Goal: Task Accomplishment & Management: Complete application form

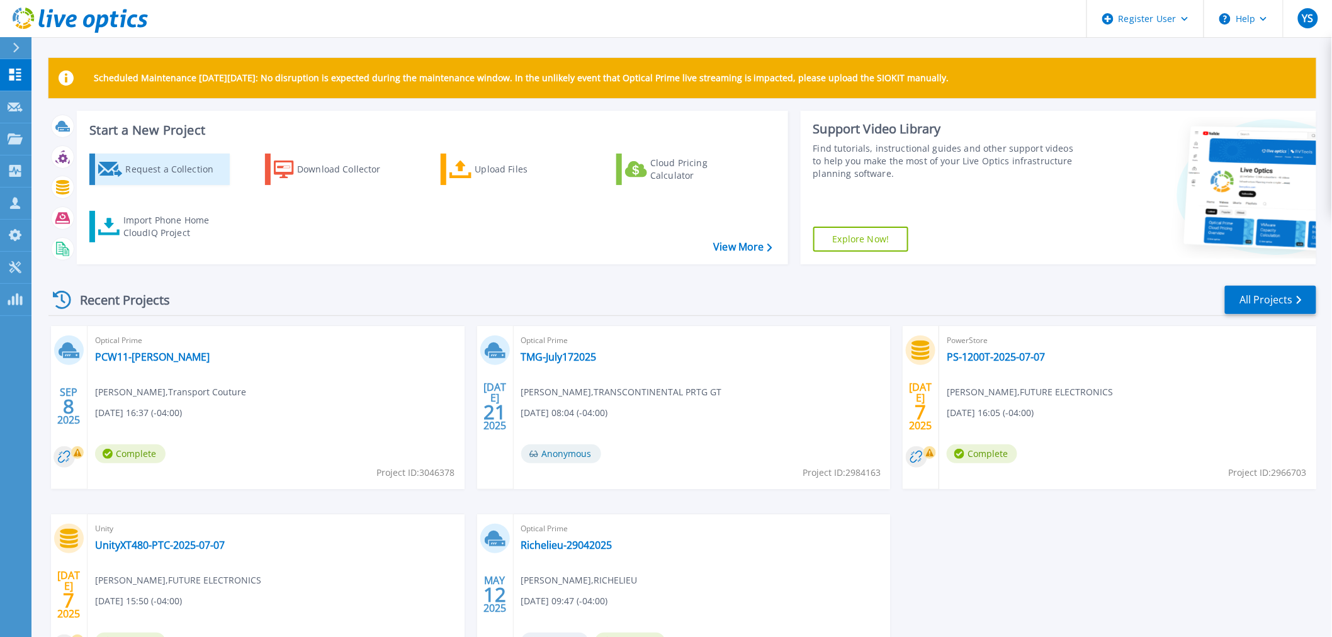
click at [186, 161] on div "Request a Collection" at bounding box center [175, 169] width 101 height 25
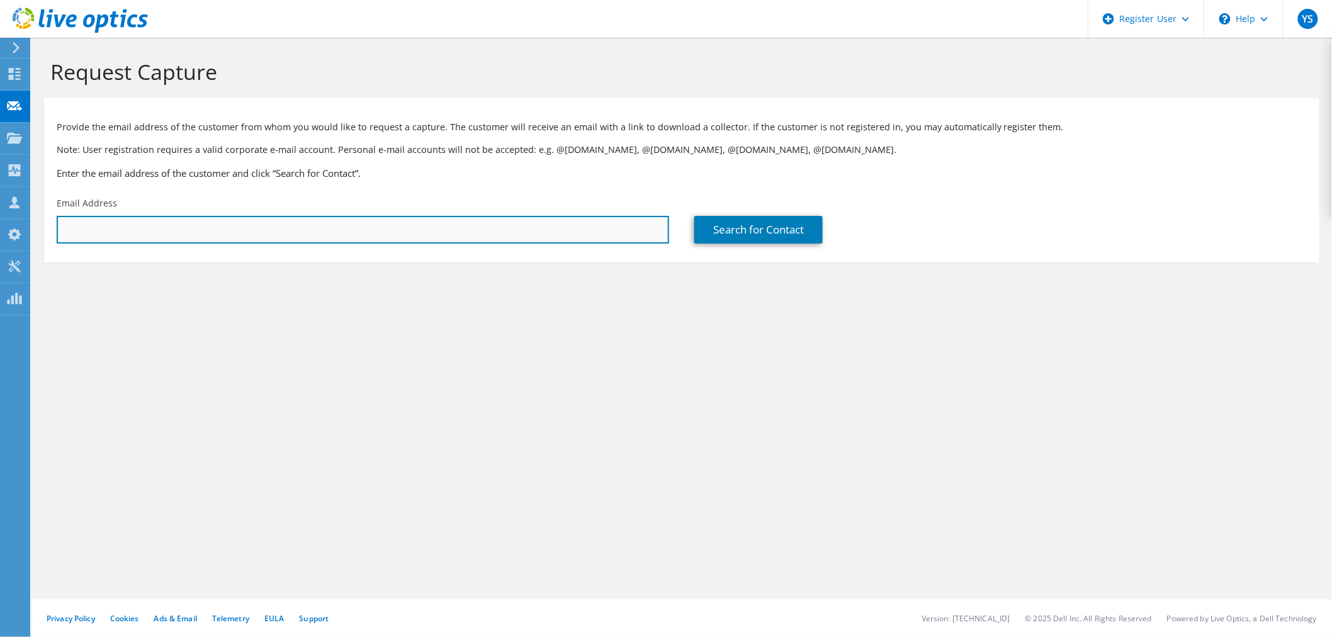
click at [310, 230] on input "text" at bounding box center [363, 230] width 613 height 28
paste input "abenmamar@regulvar.com"
type input "abenmamar@regulvar.com"
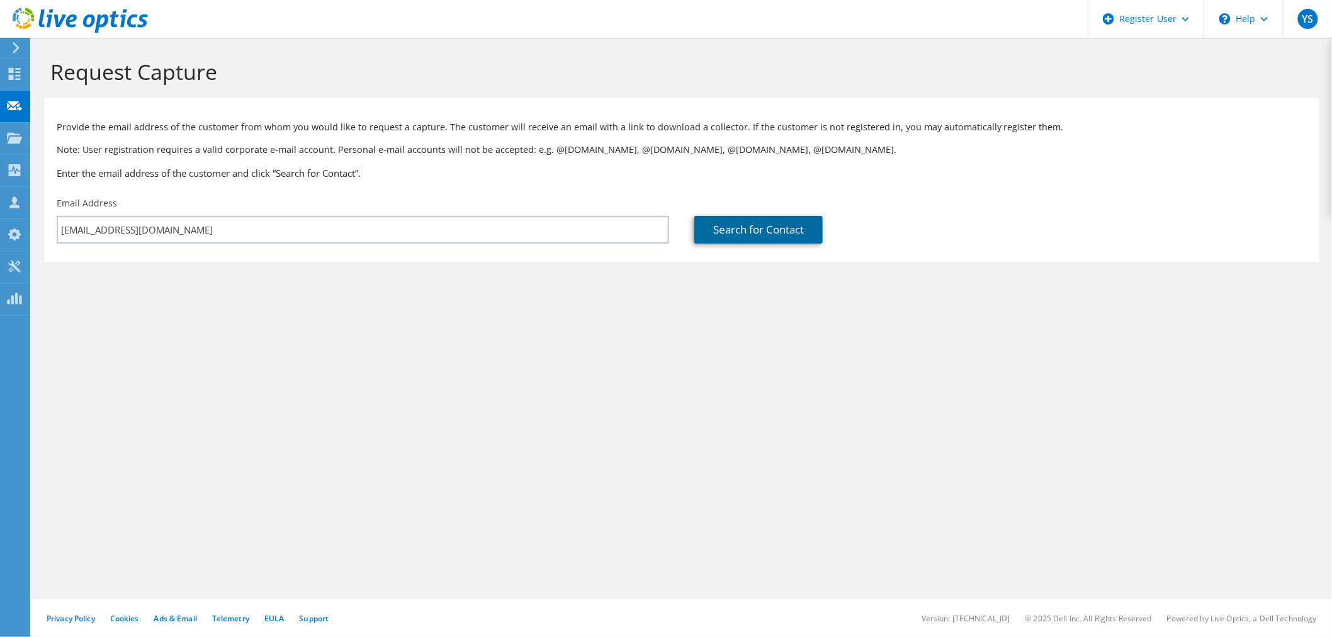
click at [779, 234] on link "Search for Contact" at bounding box center [759, 230] width 128 height 28
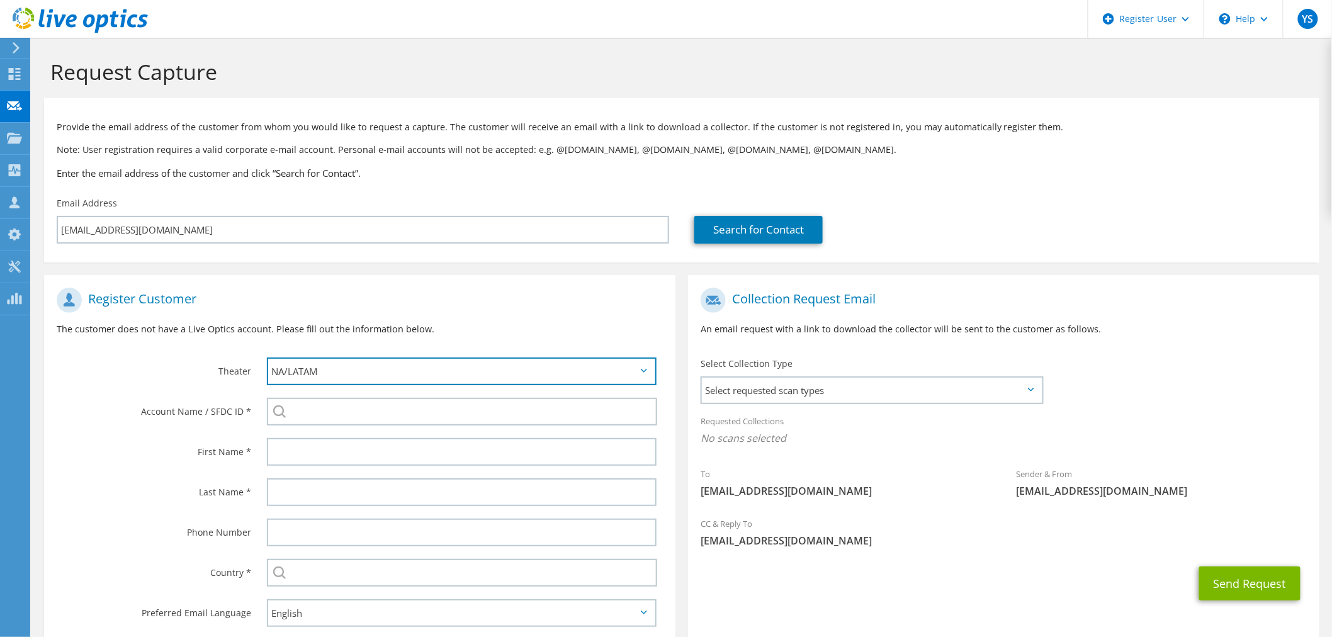
click at [519, 370] on select "APJ EMEA NA/LATAM" at bounding box center [462, 372] width 390 height 28
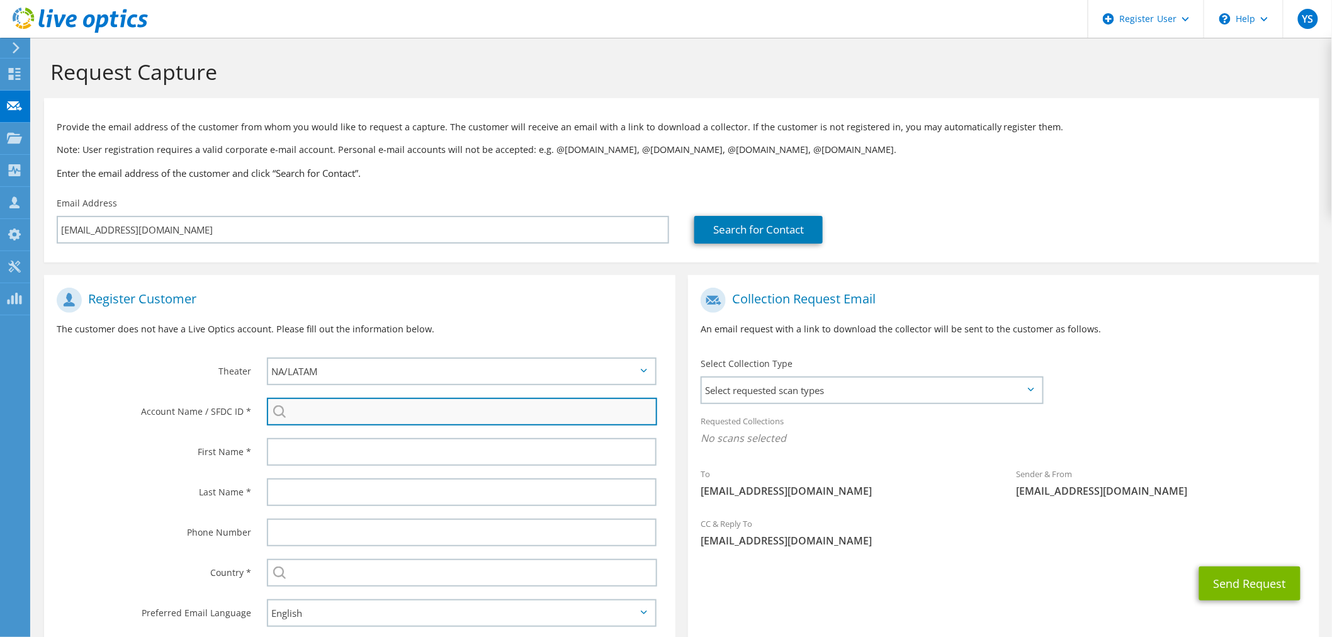
click at [445, 412] on input "search" at bounding box center [462, 412] width 390 height 28
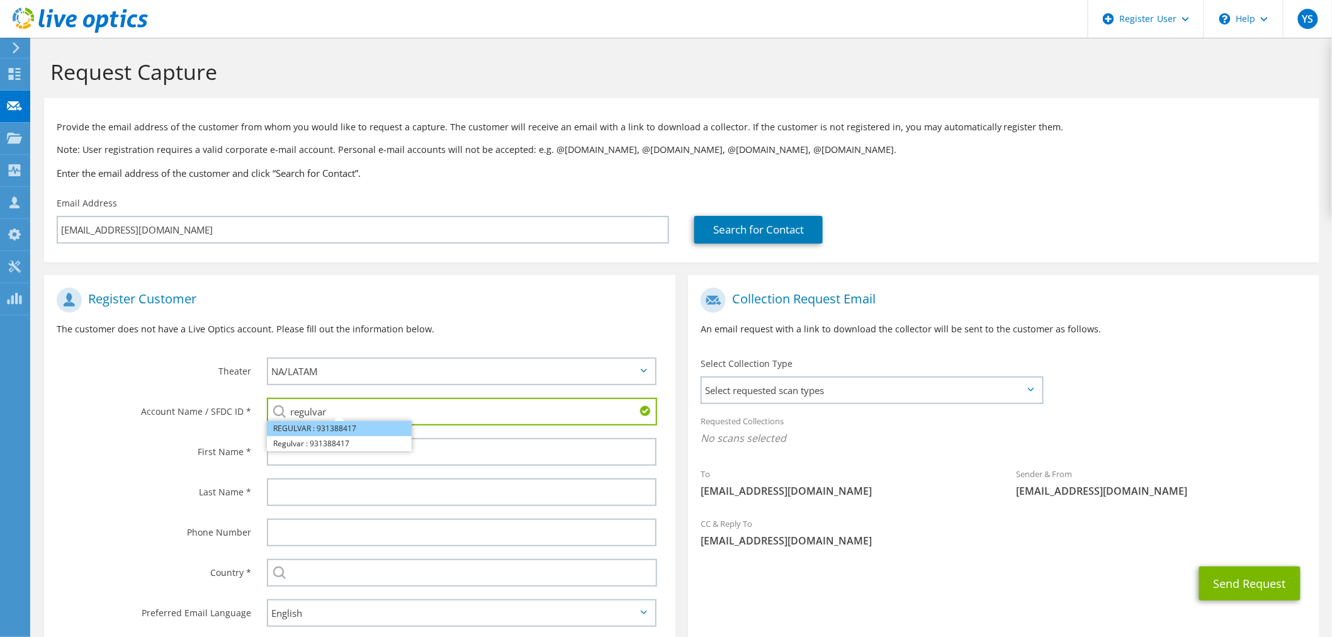
click at [373, 431] on li "REGULVAR : 931388417" at bounding box center [339, 428] width 145 height 15
type input "REGULVAR : 931388417"
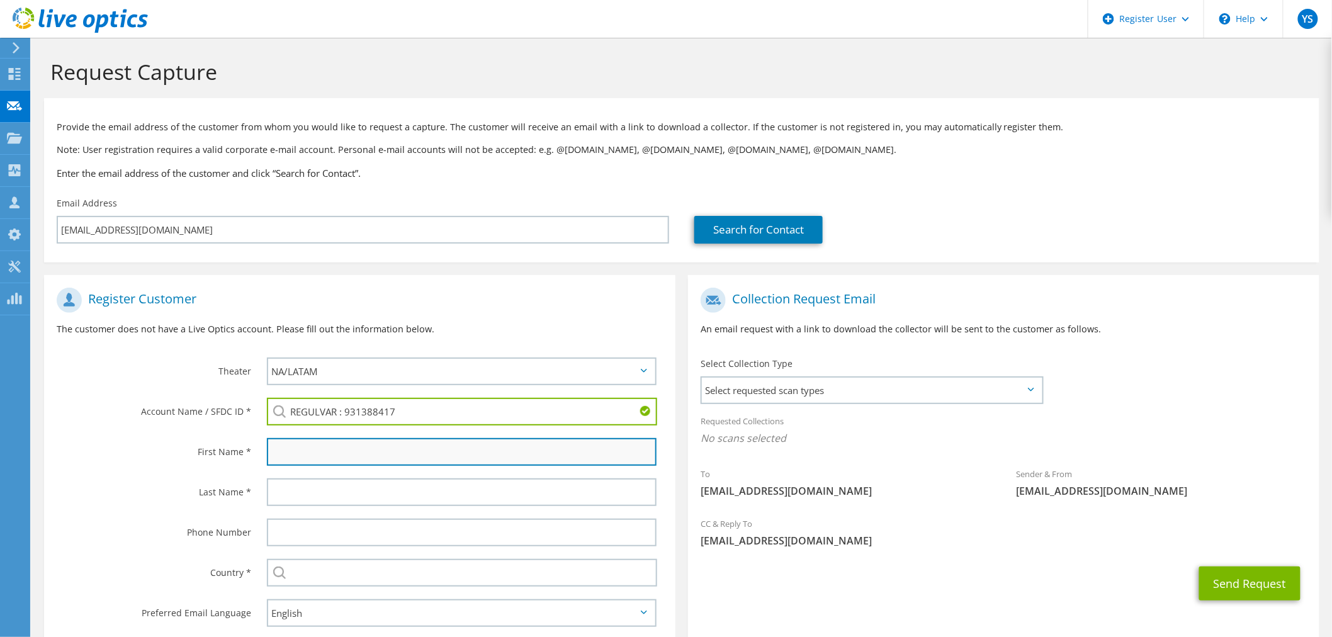
click at [372, 443] on input "text" at bounding box center [462, 452] width 390 height 28
paste input "abenmamar@regulvar.com"
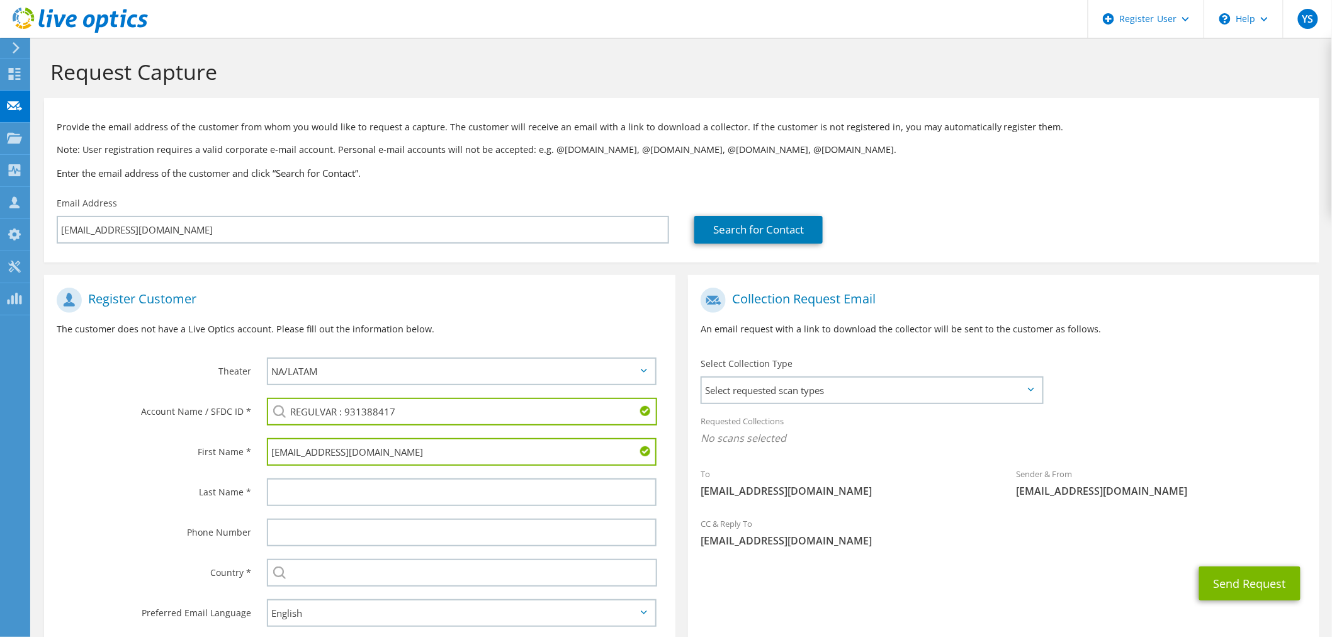
click at [276, 450] on input "abenmamar@regulvar.com" at bounding box center [462, 452] width 390 height 28
drag, startPoint x: 422, startPoint y: 450, endPoint x: 213, endPoint y: 455, distance: 209.1
click at [213, 455] on div "First Name * abenmamar@regulvar.com" at bounding box center [360, 452] width 632 height 40
paste input "Abdenour"
type input "Abdenour"
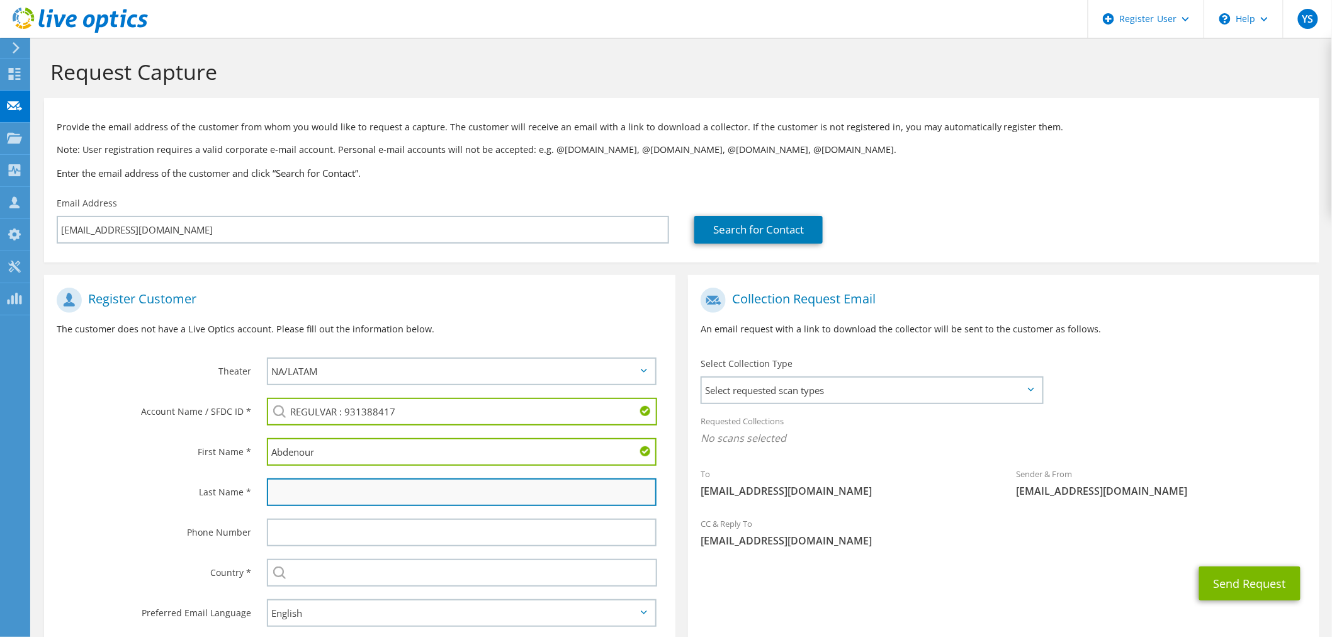
click at [288, 488] on input "text" at bounding box center [462, 493] width 390 height 28
paste input "Benmamar"
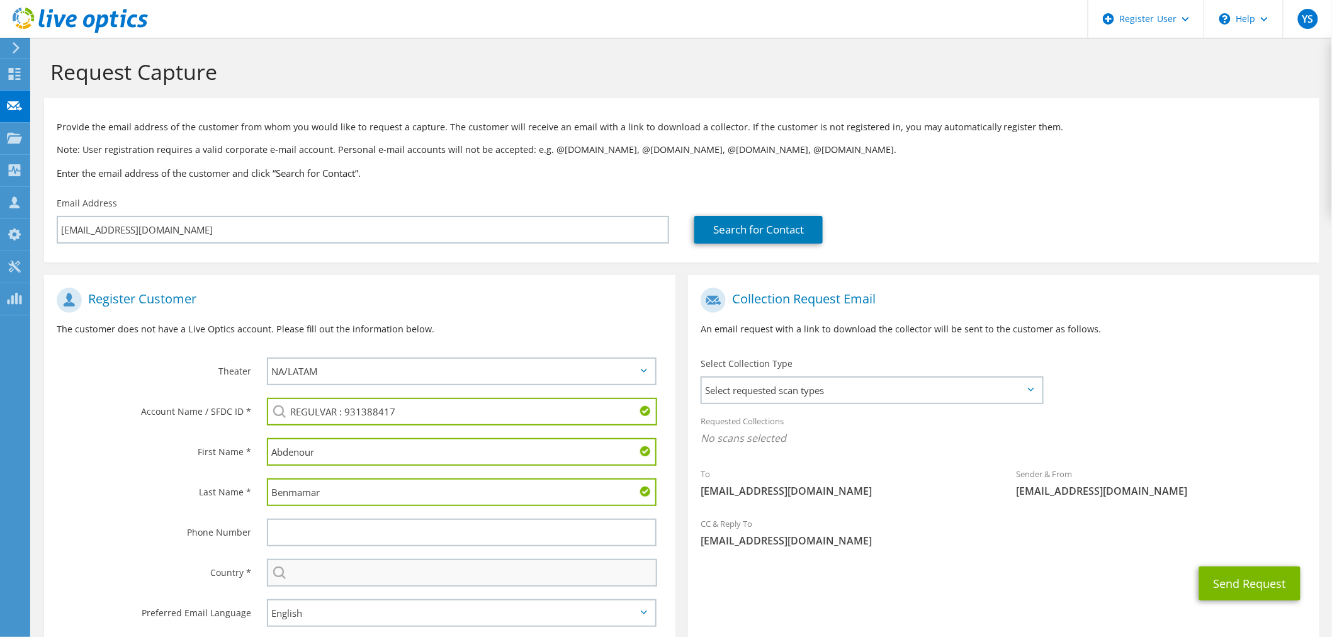
type input "Benmamar"
click at [310, 570] on input "text" at bounding box center [462, 573] width 390 height 28
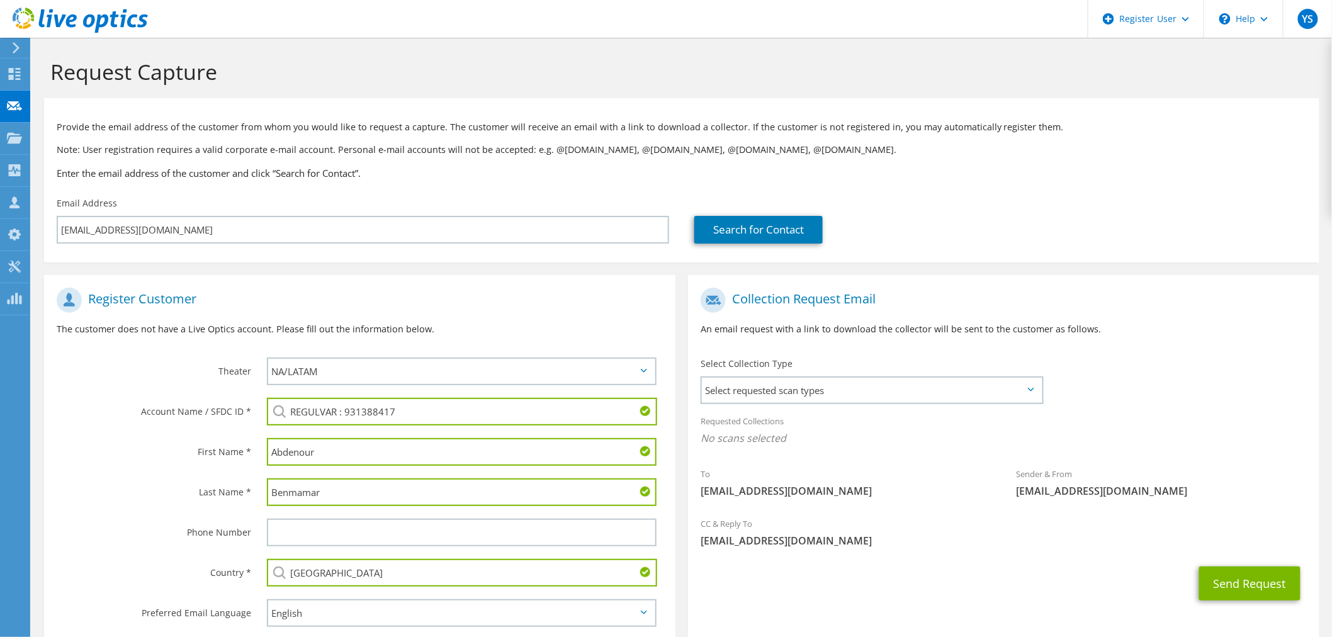
type input "[GEOGRAPHIC_DATA]"
click at [1218, 414] on div "Requested Collections No scans selected" at bounding box center [1004, 431] width 632 height 47
click at [1011, 394] on span "Select requested scan types" at bounding box center [872, 390] width 340 height 25
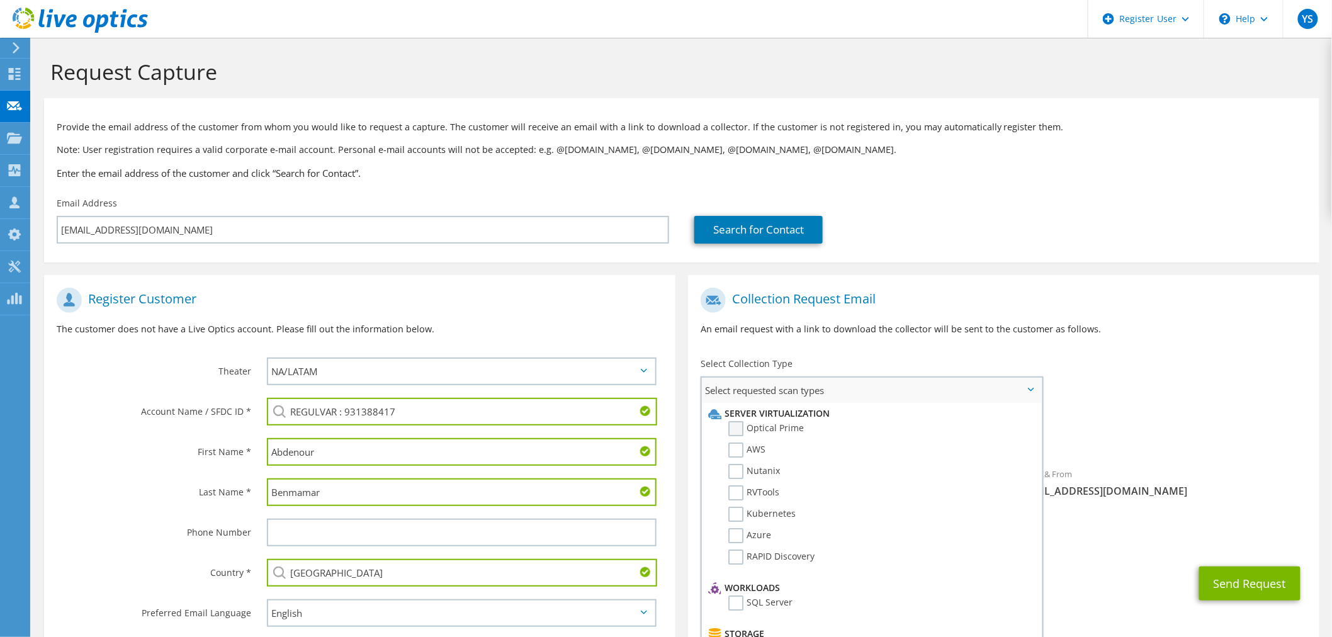
click at [735, 433] on label "Optical Prime" at bounding box center [767, 428] width 76 height 15
click at [0, 0] on input "Optical Prime" at bounding box center [0, 0] width 0 height 0
click at [1159, 411] on div "Requested Collections No scans selected Optical Prime" at bounding box center [1004, 433] width 632 height 50
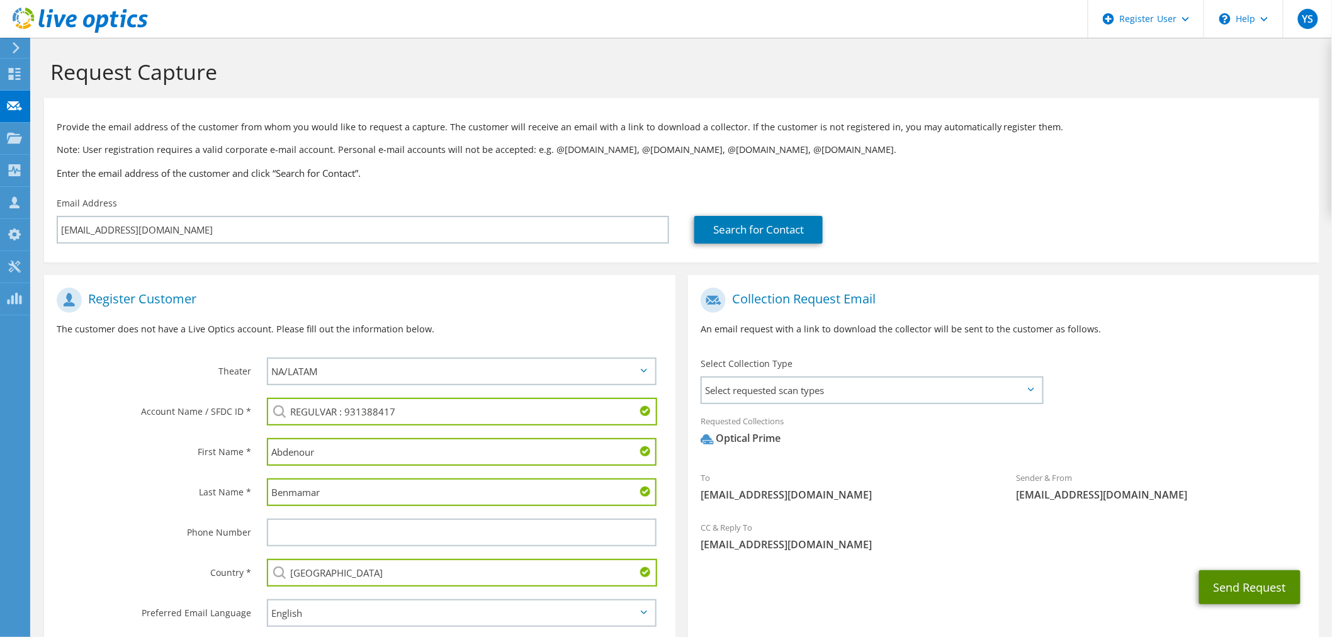
click at [1254, 596] on button "Send Request" at bounding box center [1249, 587] width 101 height 34
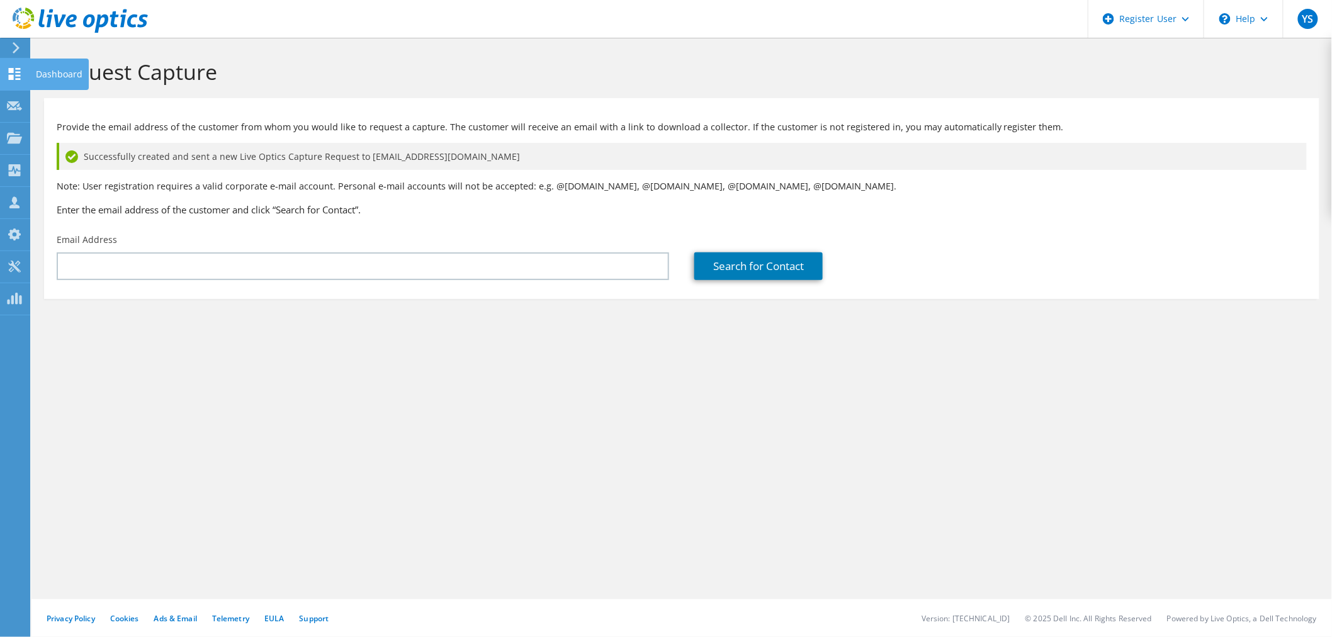
click at [21, 68] on icon at bounding box center [14, 74] width 15 height 12
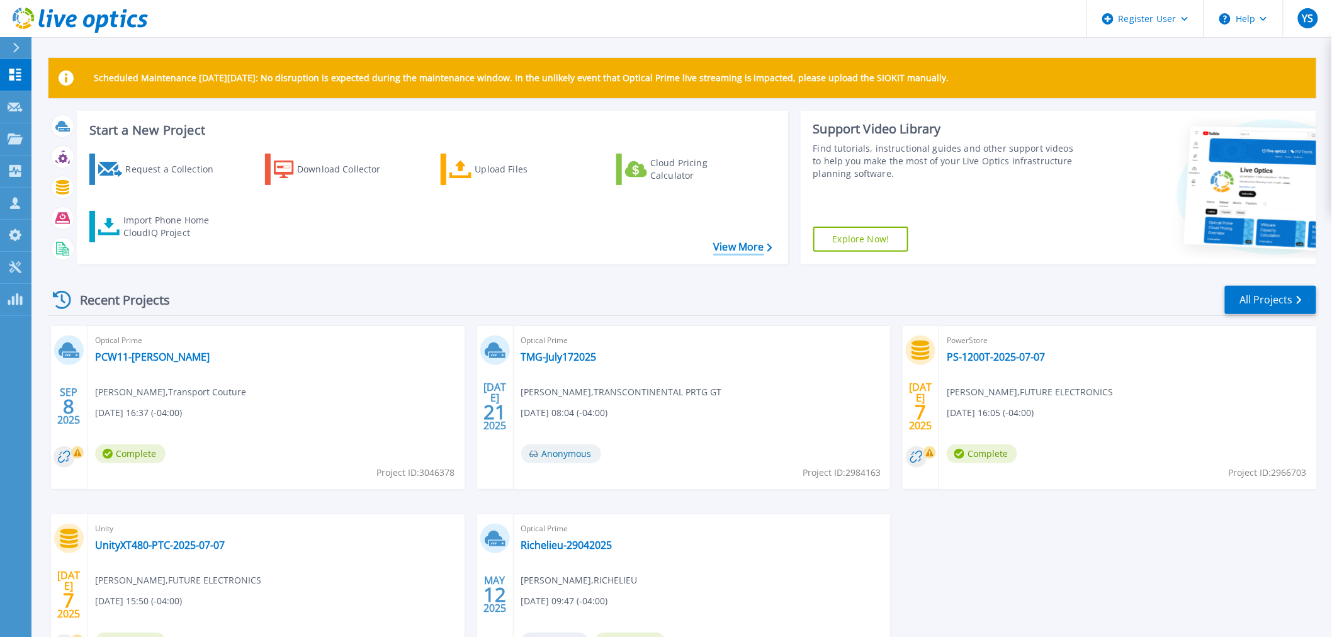
click at [733, 249] on link "View More" at bounding box center [742, 247] width 59 height 12
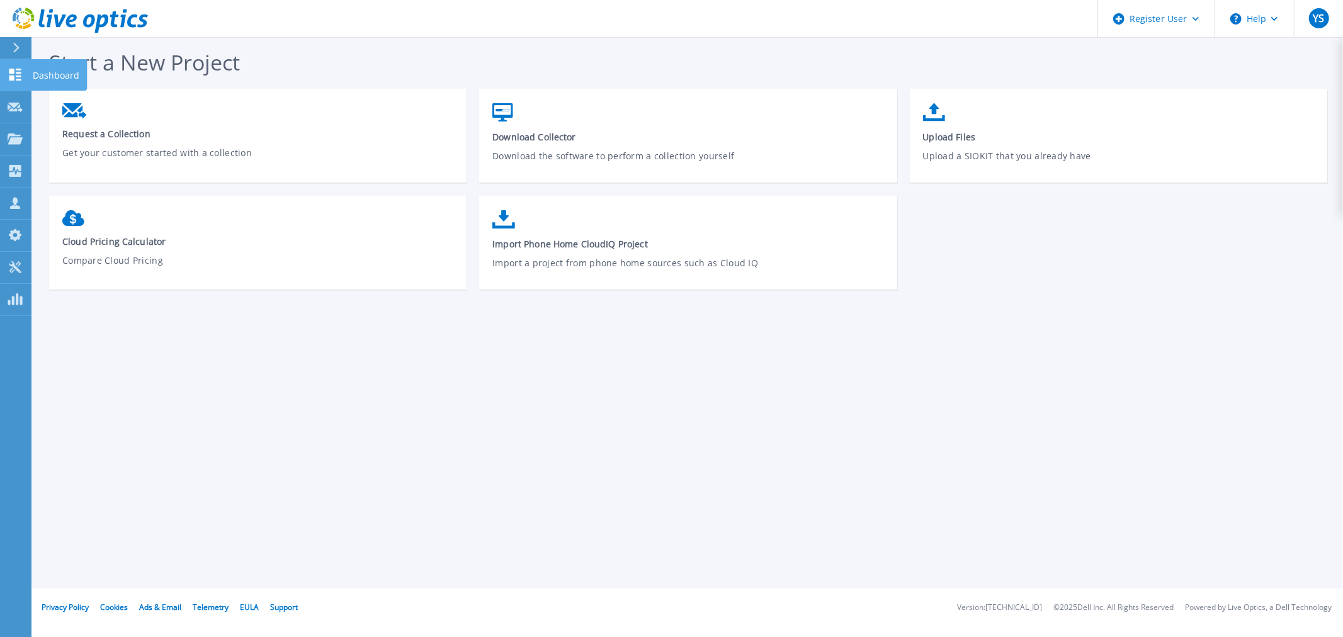
click at [26, 70] on link "Dashboard Dashboard" at bounding box center [15, 75] width 31 height 32
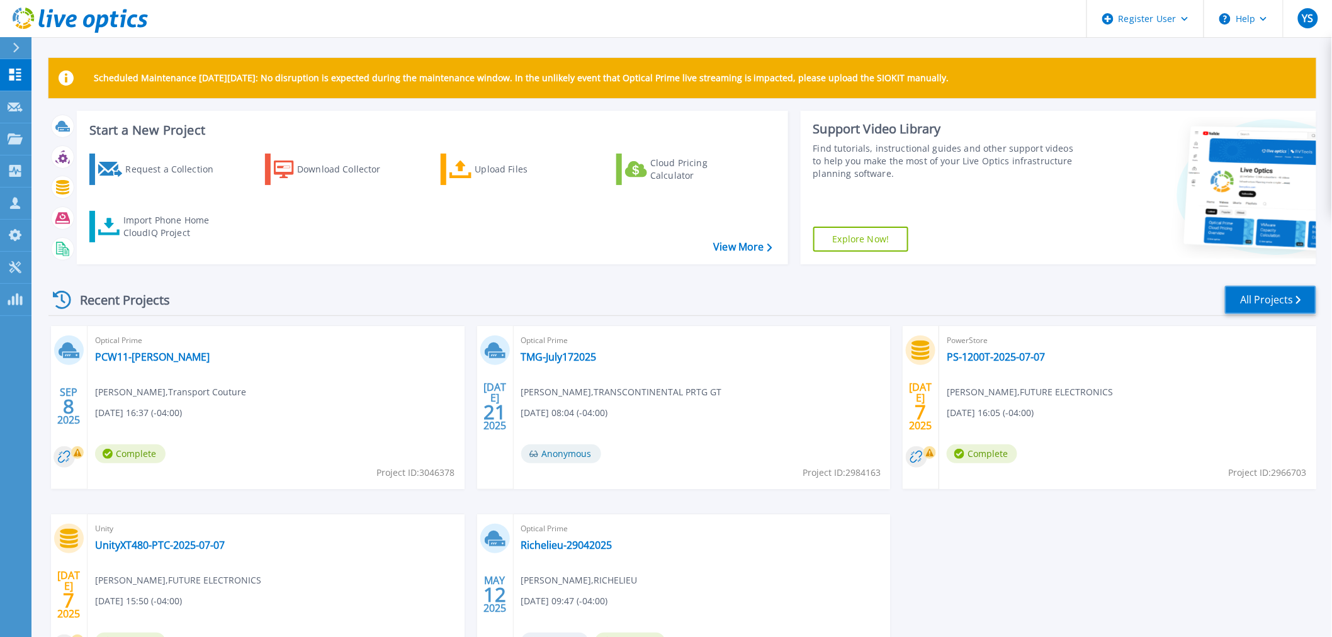
click at [1269, 301] on link "All Projects" at bounding box center [1270, 300] width 91 height 28
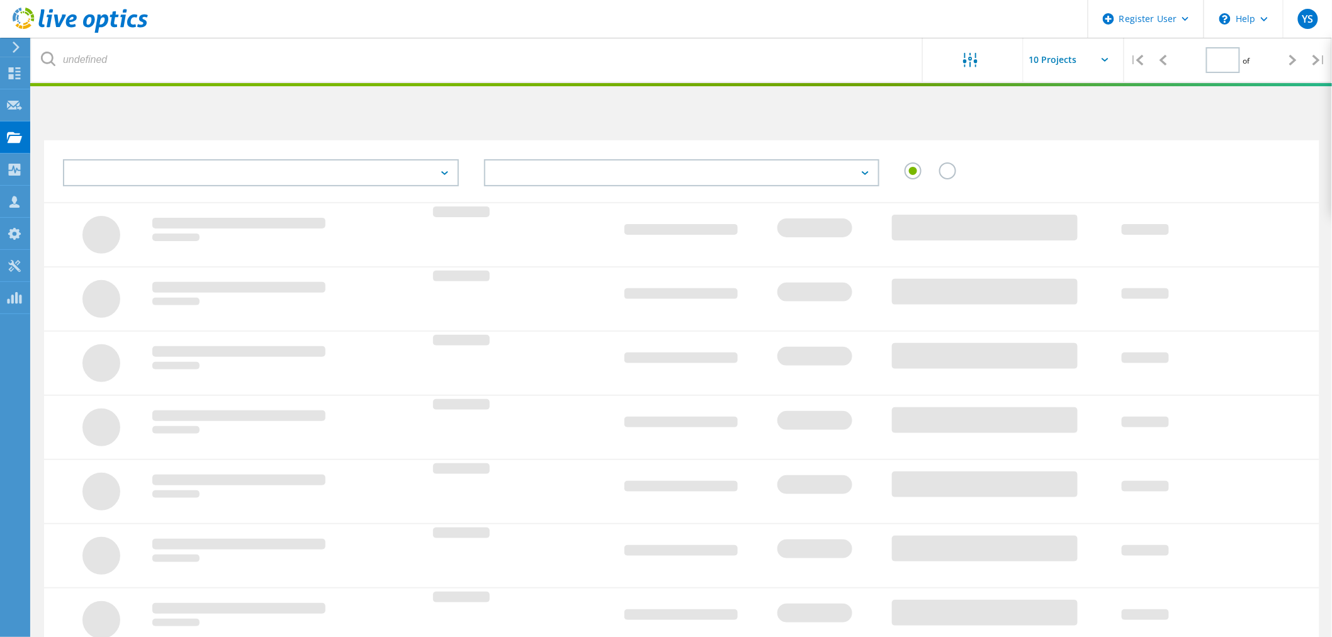
type input "1"
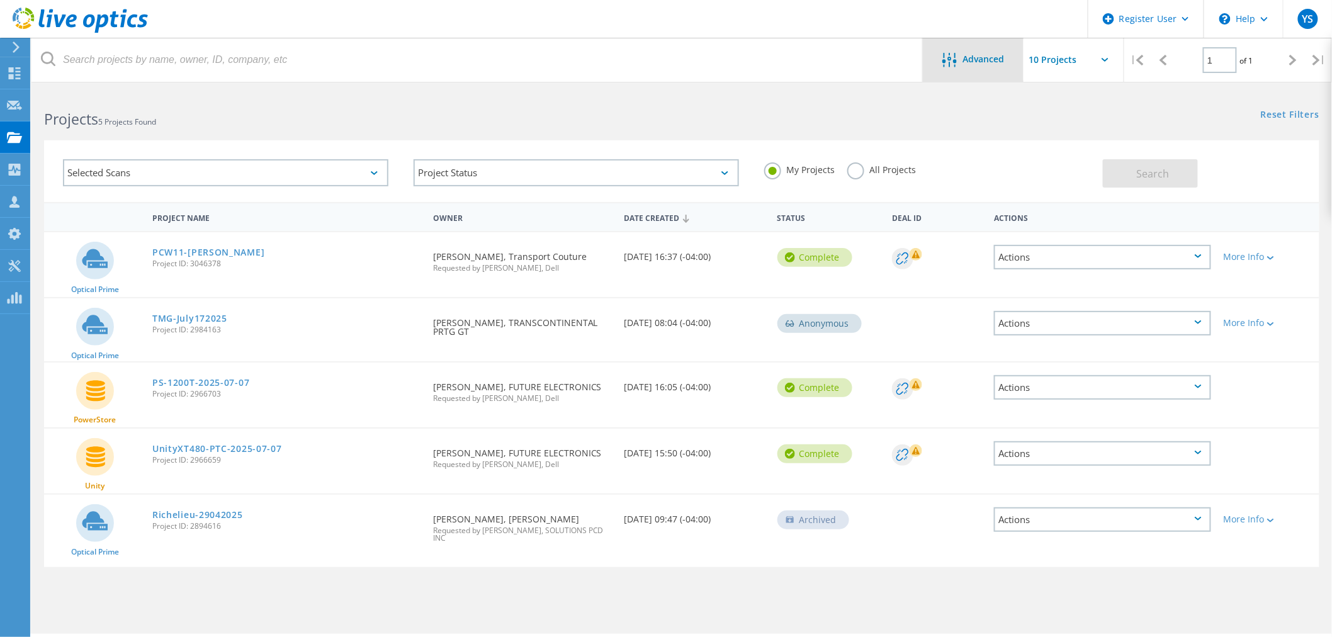
click at [986, 55] on span "Advanced" at bounding box center [984, 59] width 42 height 9
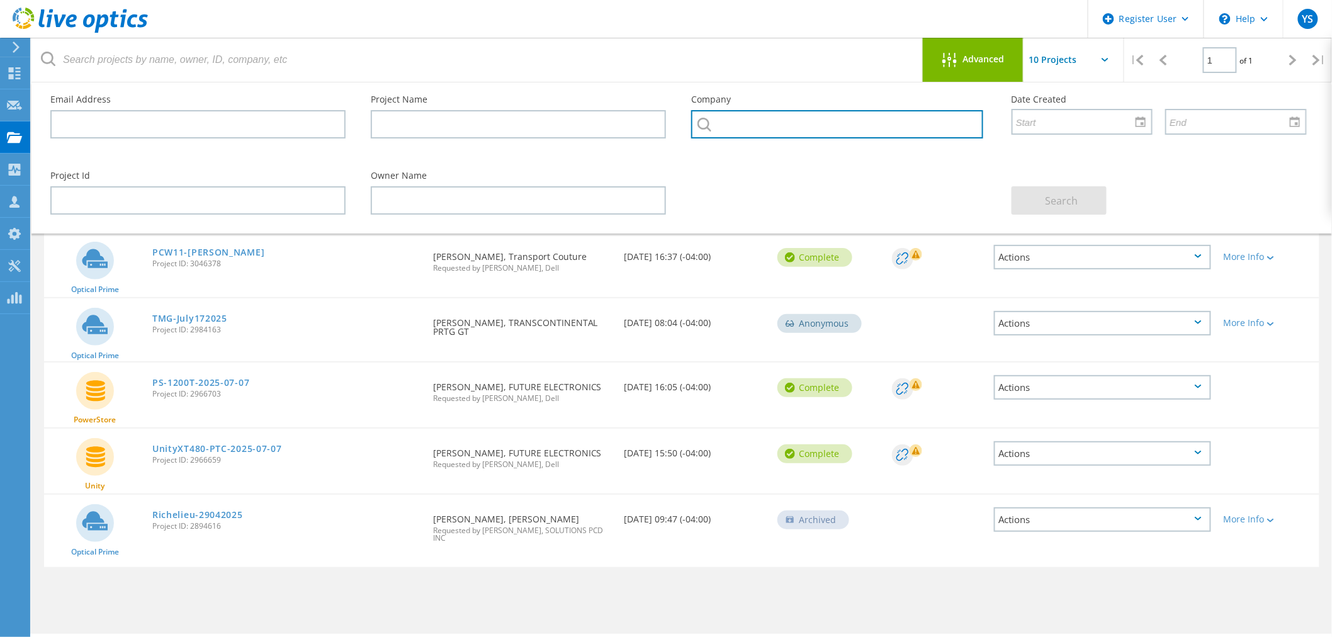
click at [875, 123] on input "text" at bounding box center [837, 124] width 292 height 28
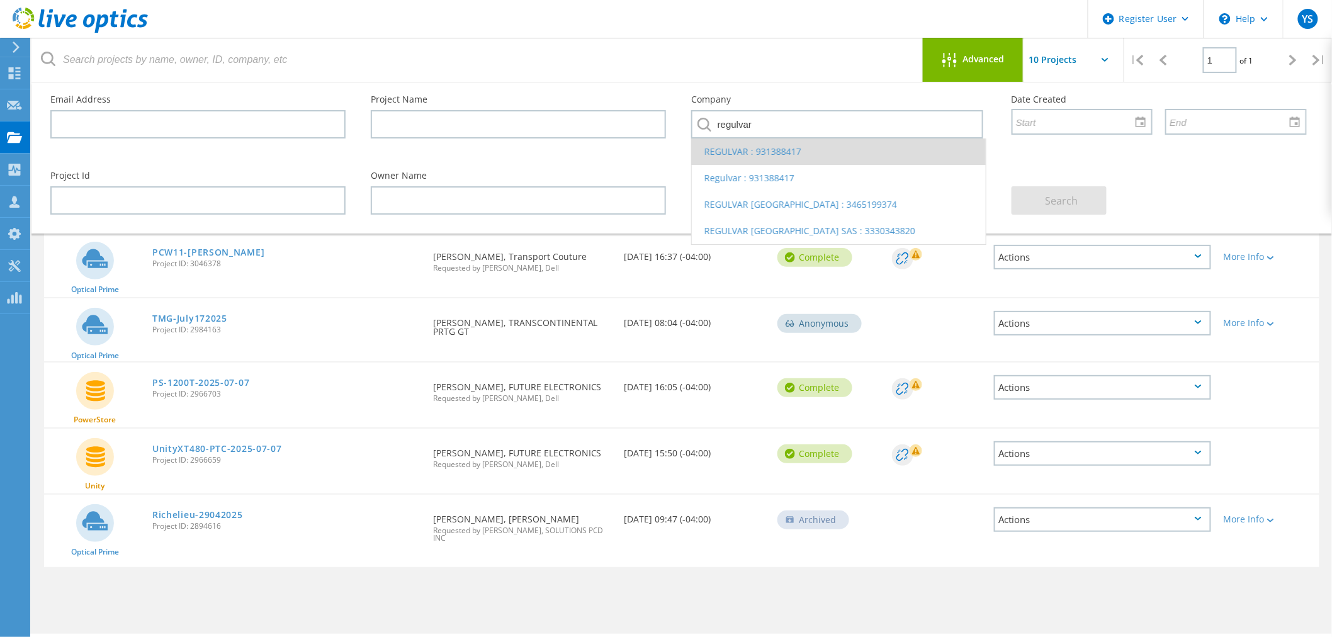
click at [838, 154] on li "REGULVAR : 931388417" at bounding box center [839, 152] width 294 height 26
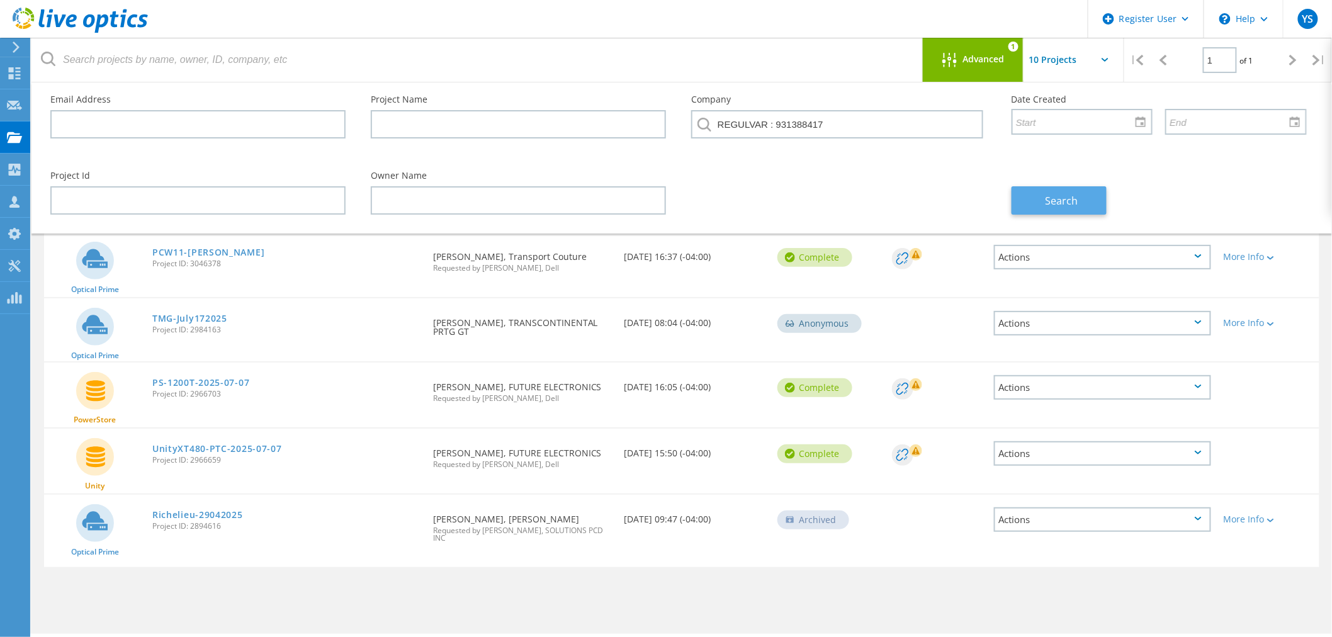
click at [1043, 197] on button "Search" at bounding box center [1059, 200] width 95 height 28
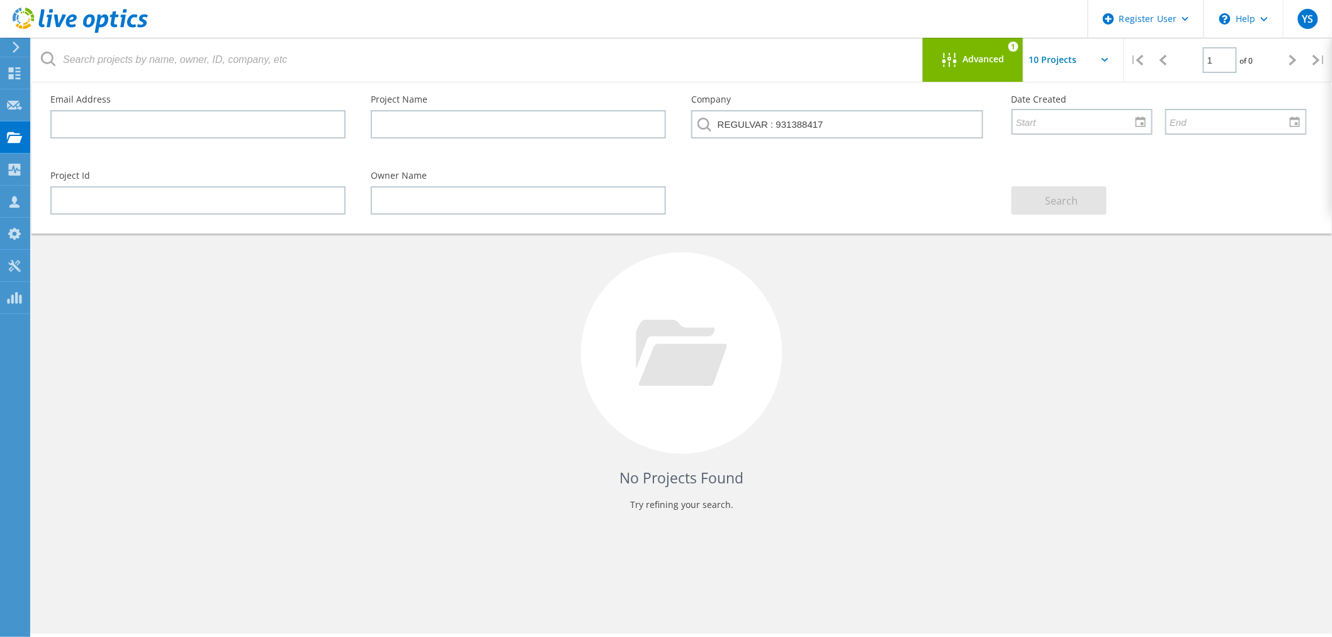
click at [994, 60] on span "Advanced" at bounding box center [984, 59] width 42 height 9
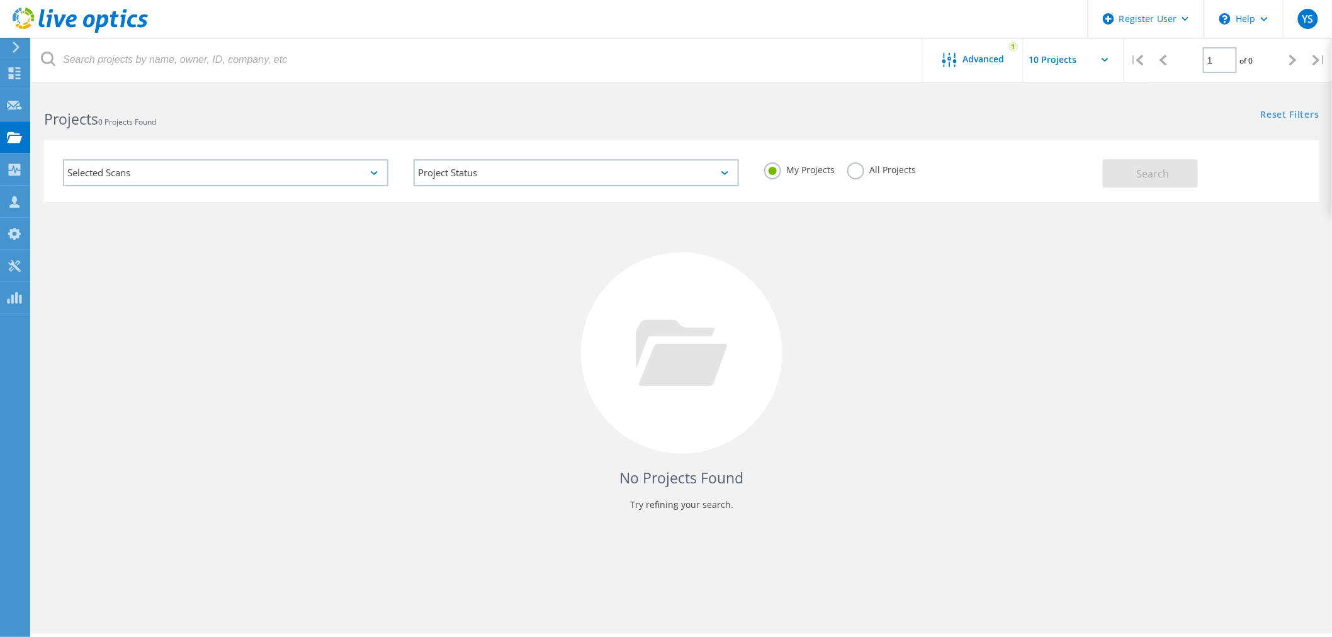
click at [853, 167] on label "All Projects" at bounding box center [882, 168] width 69 height 12
click at [0, 0] on input "All Projects" at bounding box center [0, 0] width 0 height 0
click at [1138, 167] on span "Search" at bounding box center [1153, 174] width 33 height 14
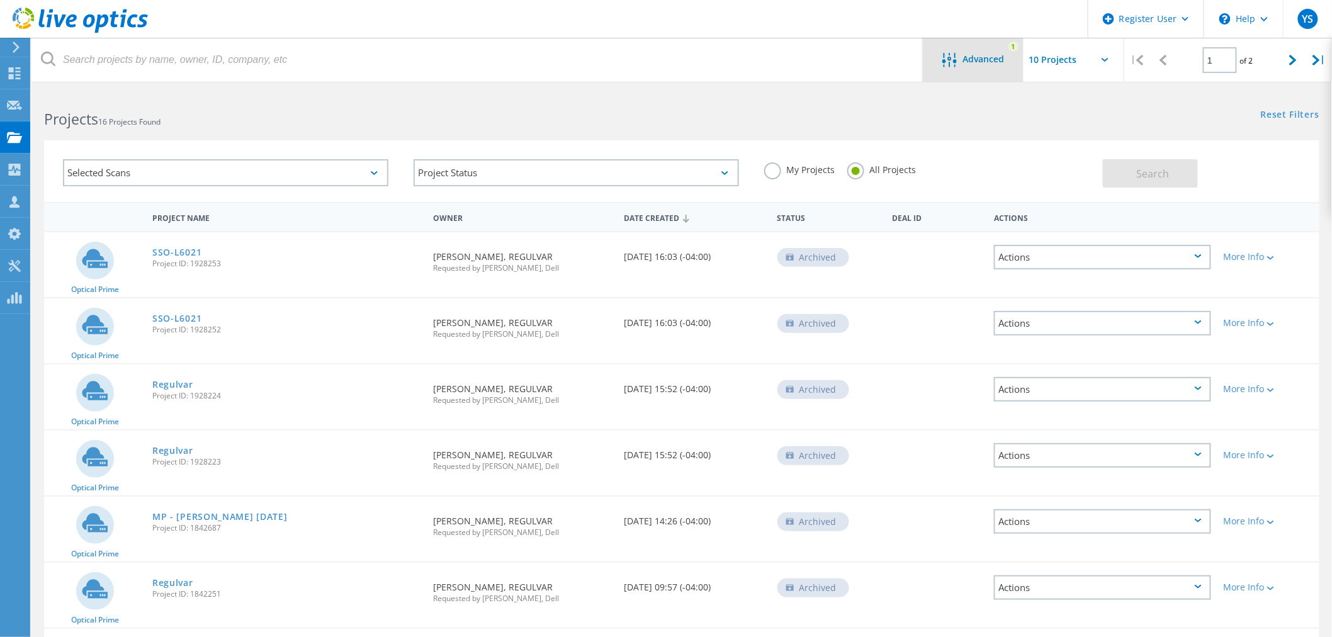
click at [971, 63] on span "Advanced" at bounding box center [984, 59] width 42 height 9
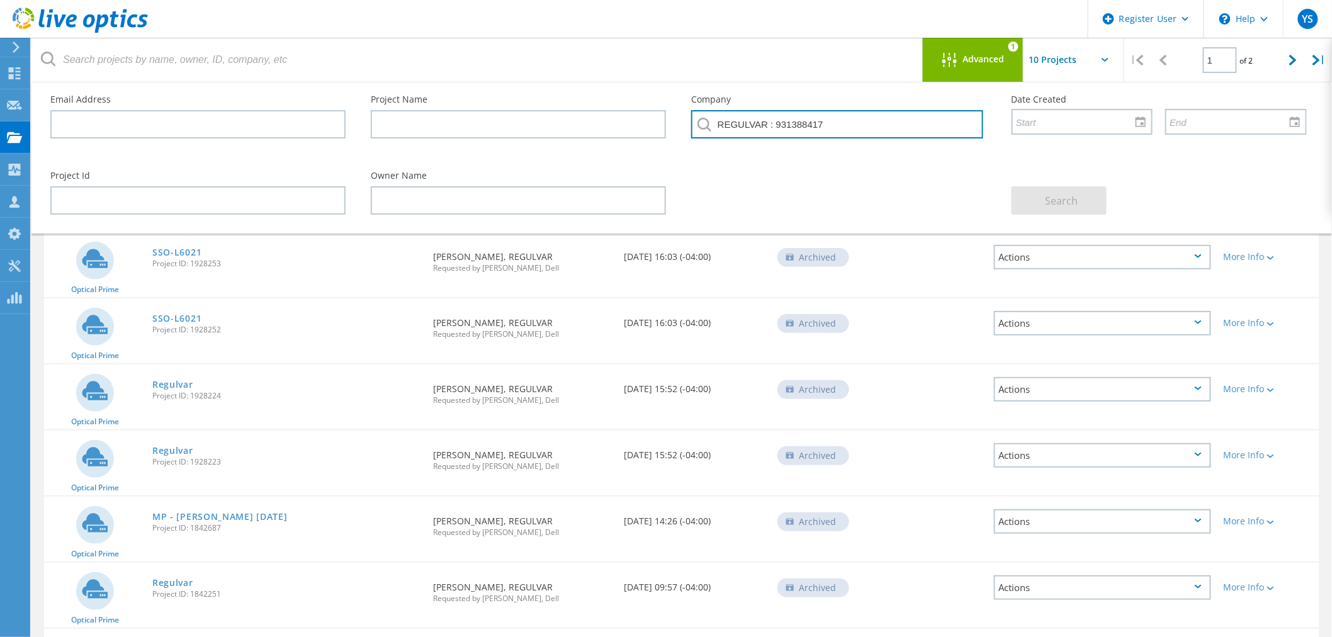
click at [853, 120] on input "REGULVAR : 931388417" at bounding box center [837, 124] width 292 height 28
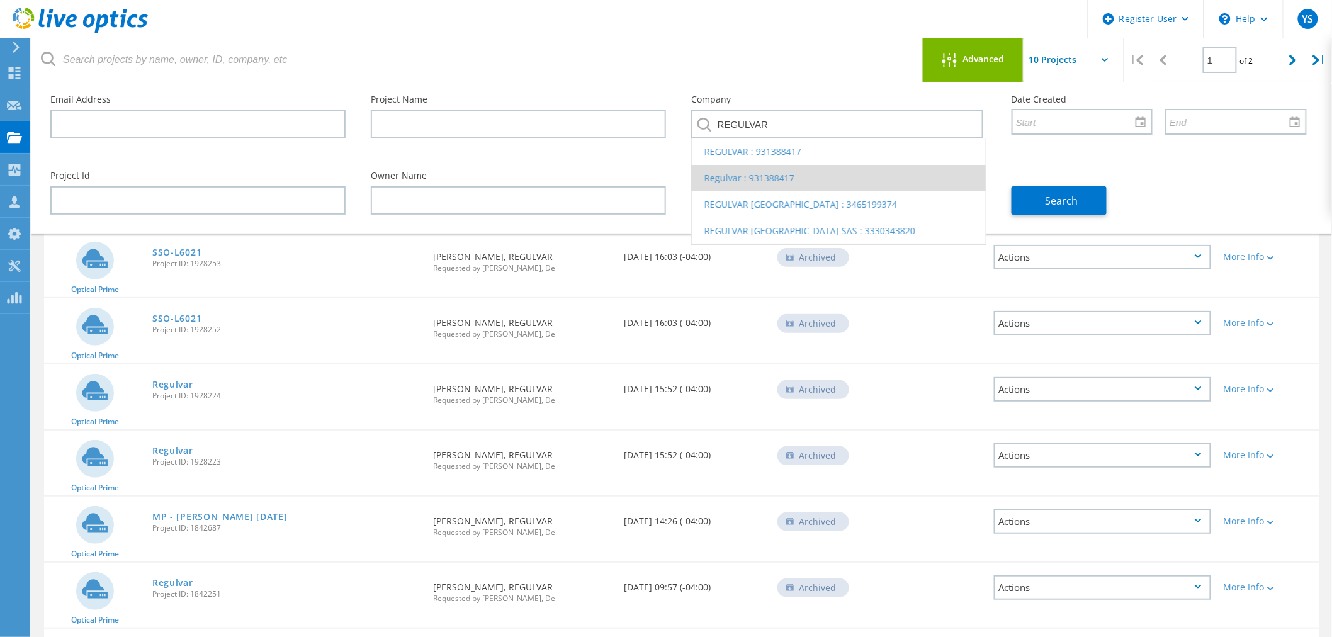
click at [786, 171] on li "Regulvar : 931388417" at bounding box center [839, 178] width 294 height 26
type input "Regulvar : 931388417"
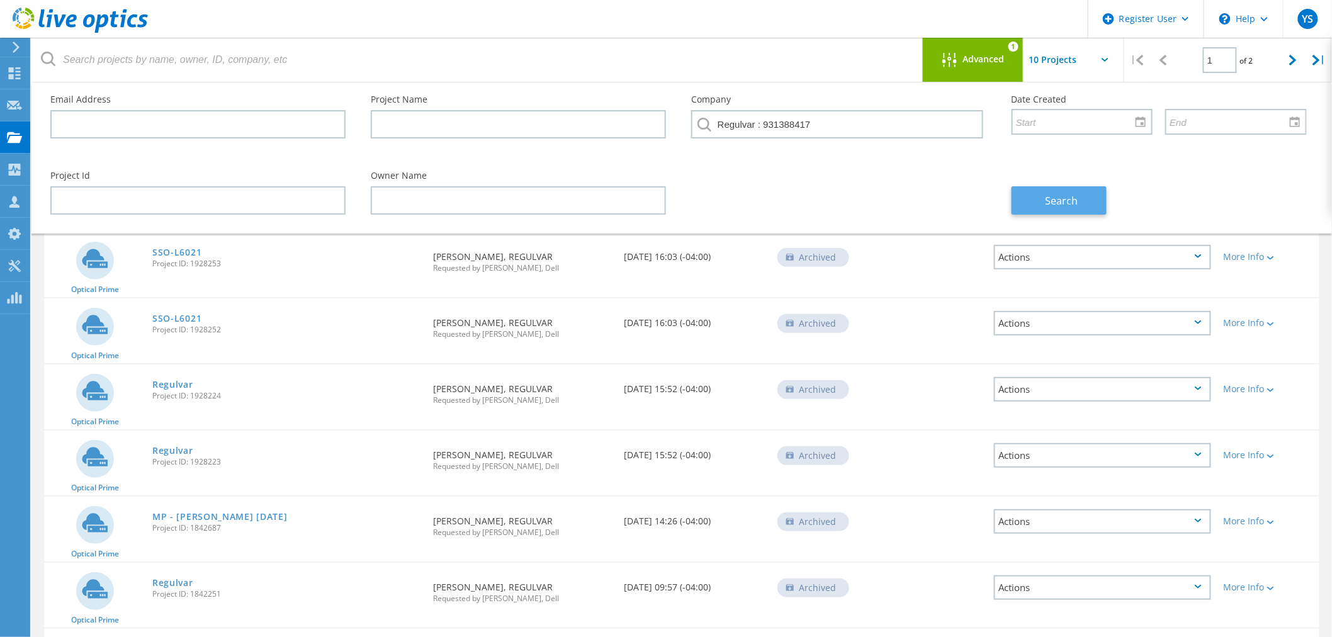
click at [1060, 195] on span "Search" at bounding box center [1061, 201] width 33 height 14
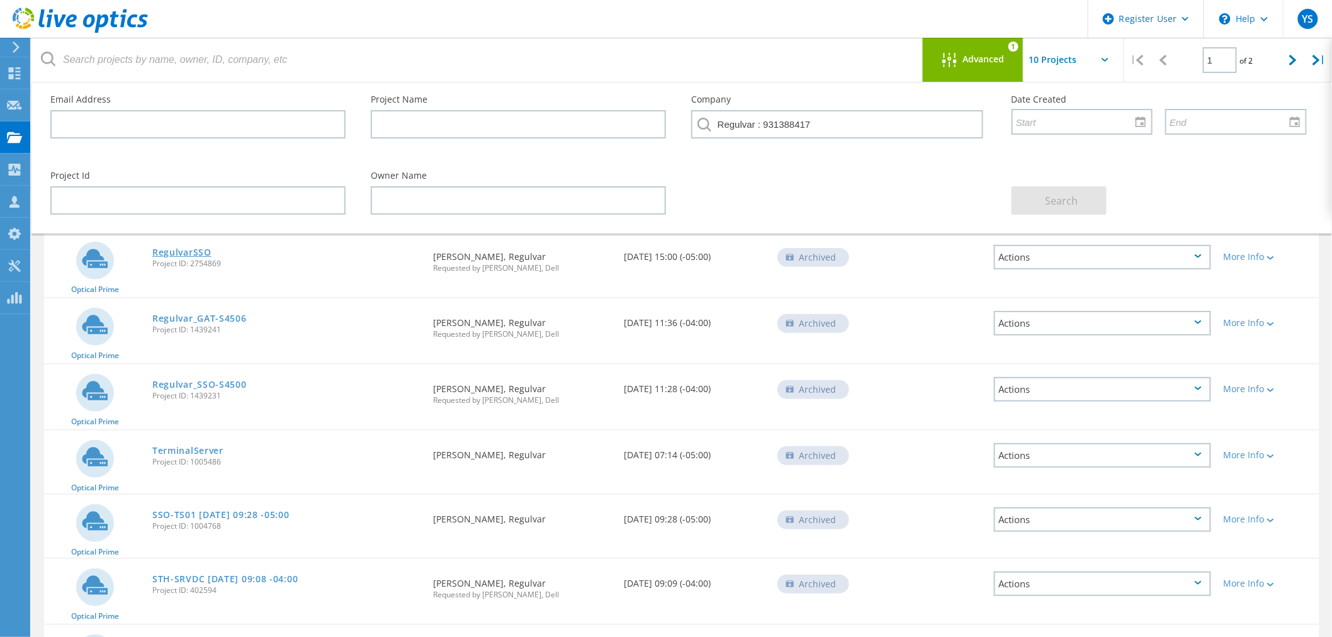
click at [192, 252] on link "RegulvarSSO" at bounding box center [181, 252] width 59 height 9
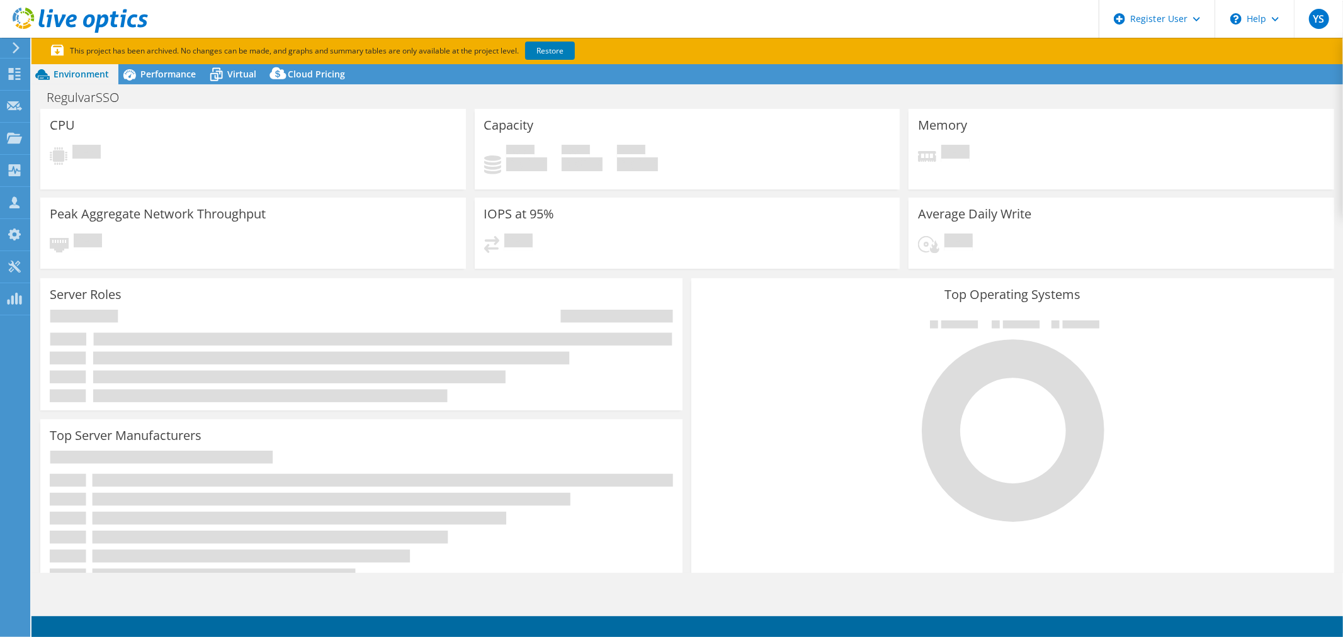
select select "USD"
select select "[GEOGRAPHIC_DATA]"
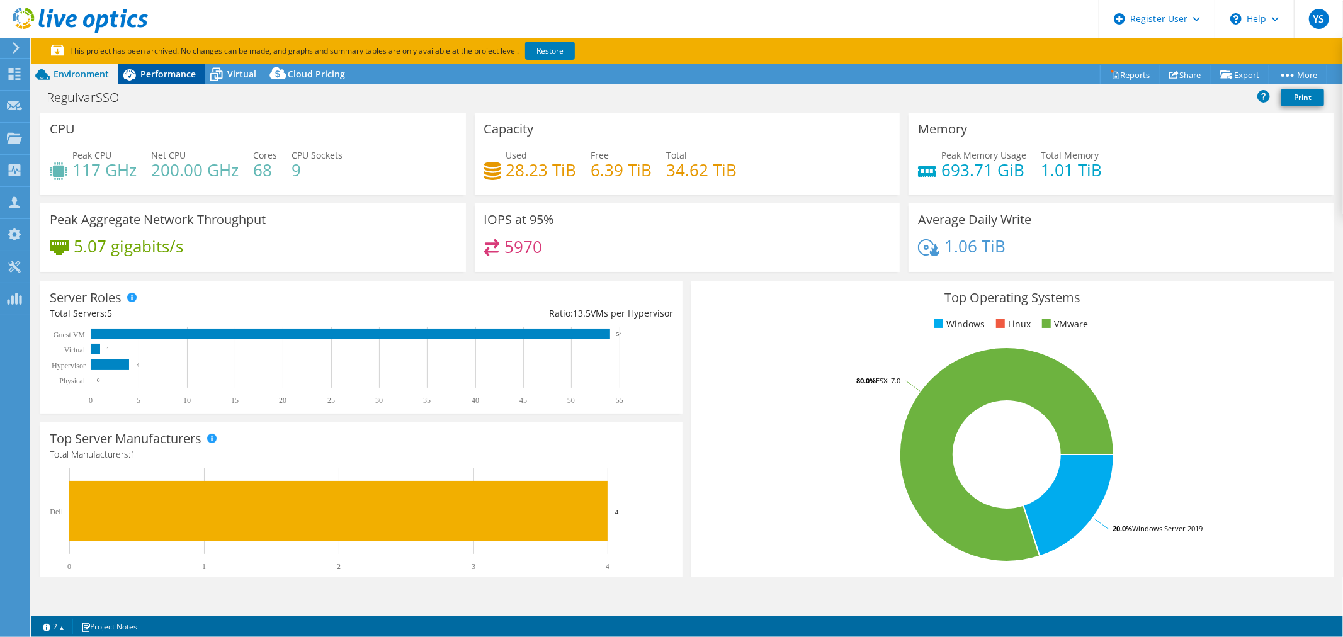
click at [167, 74] on span "Performance" at bounding box center [167, 74] width 55 height 12
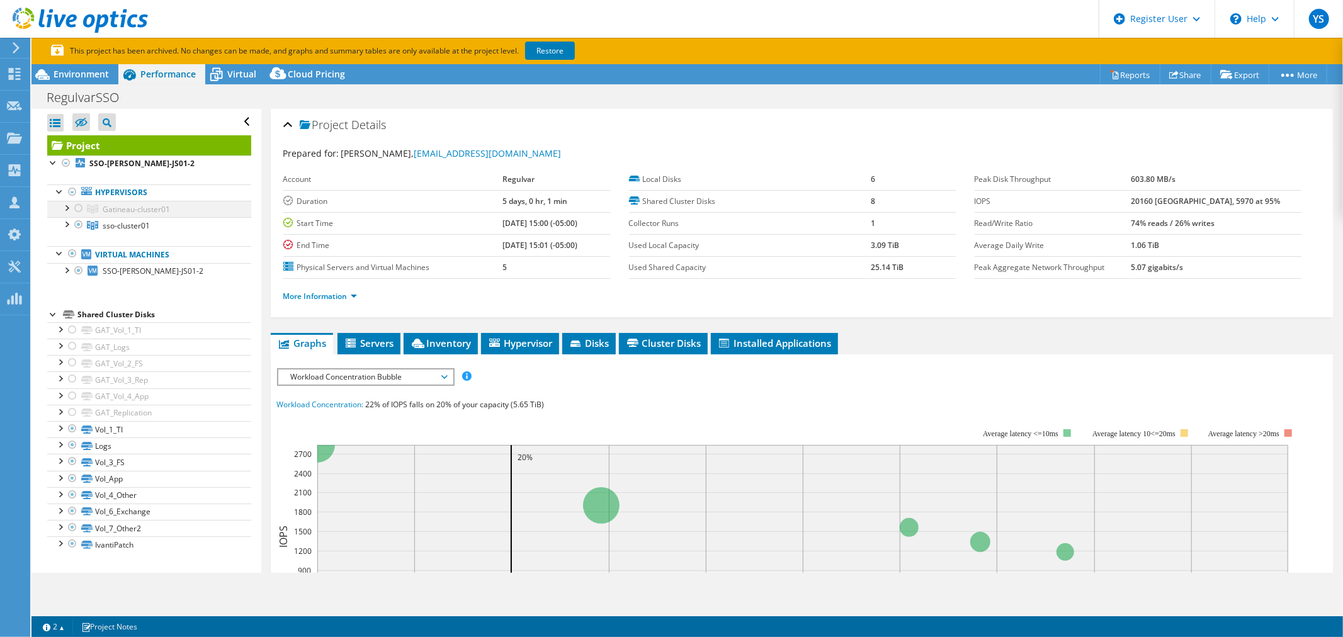
click at [68, 210] on div at bounding box center [66, 207] width 13 height 13
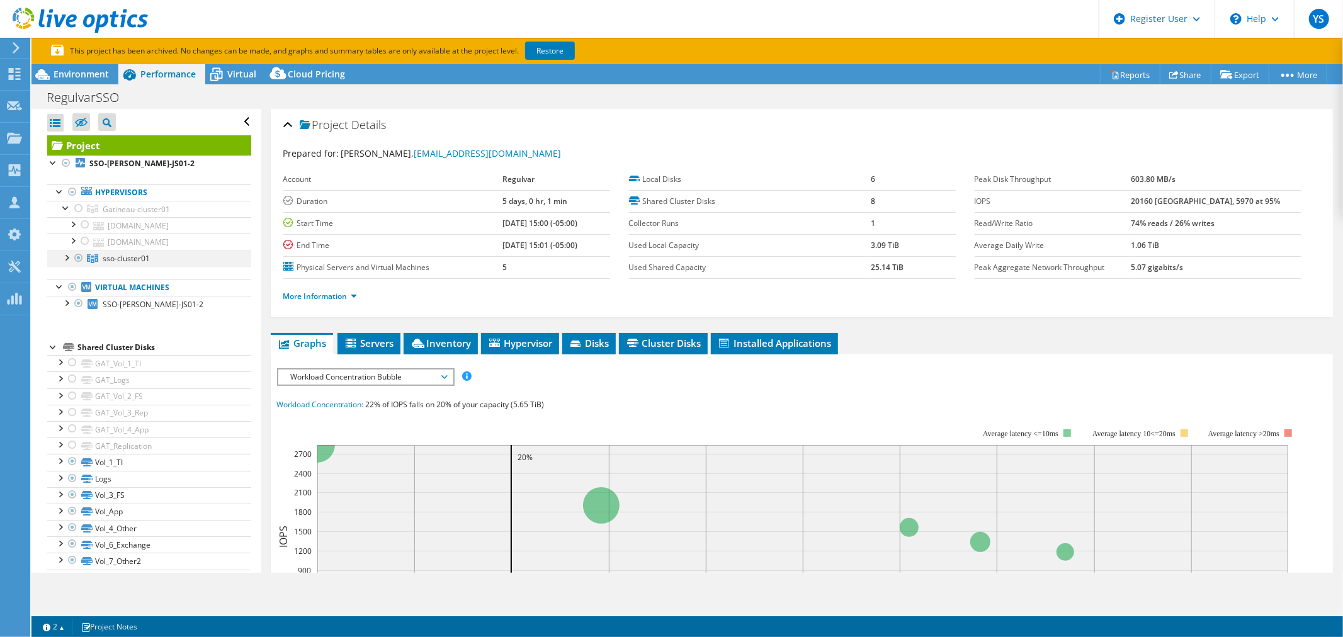
click at [64, 259] on div at bounding box center [66, 257] width 13 height 13
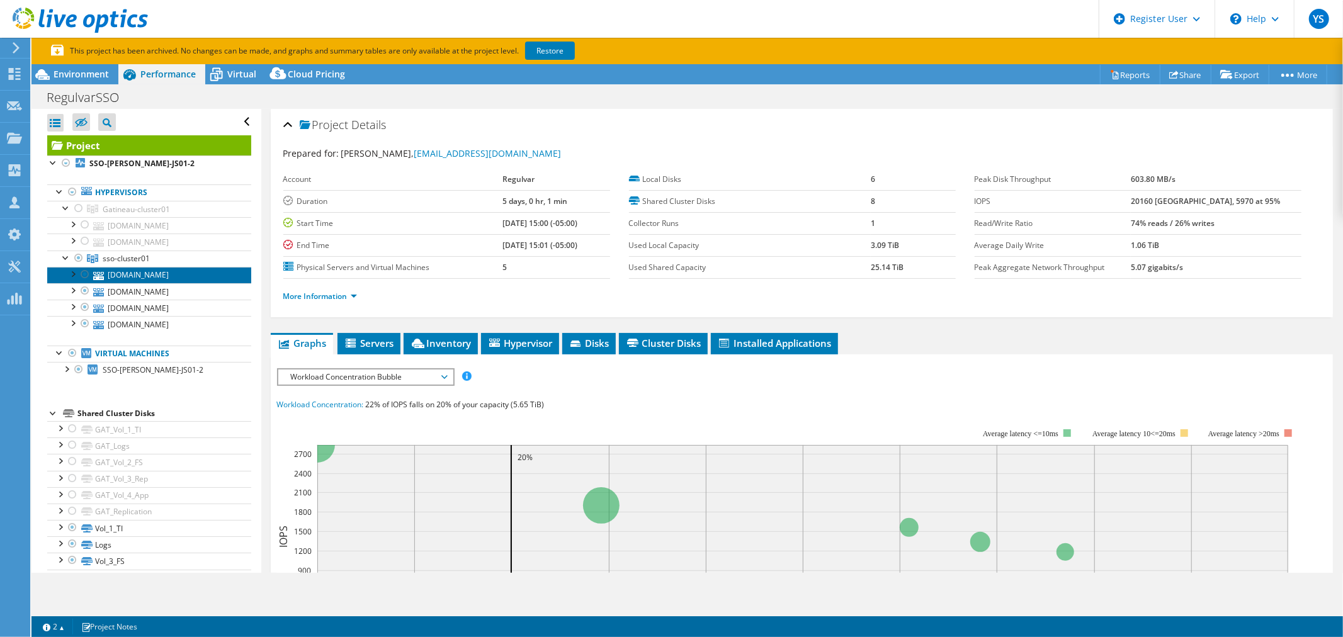
click at [151, 277] on link "sso-host4503.regulvar.com" at bounding box center [149, 275] width 204 height 16
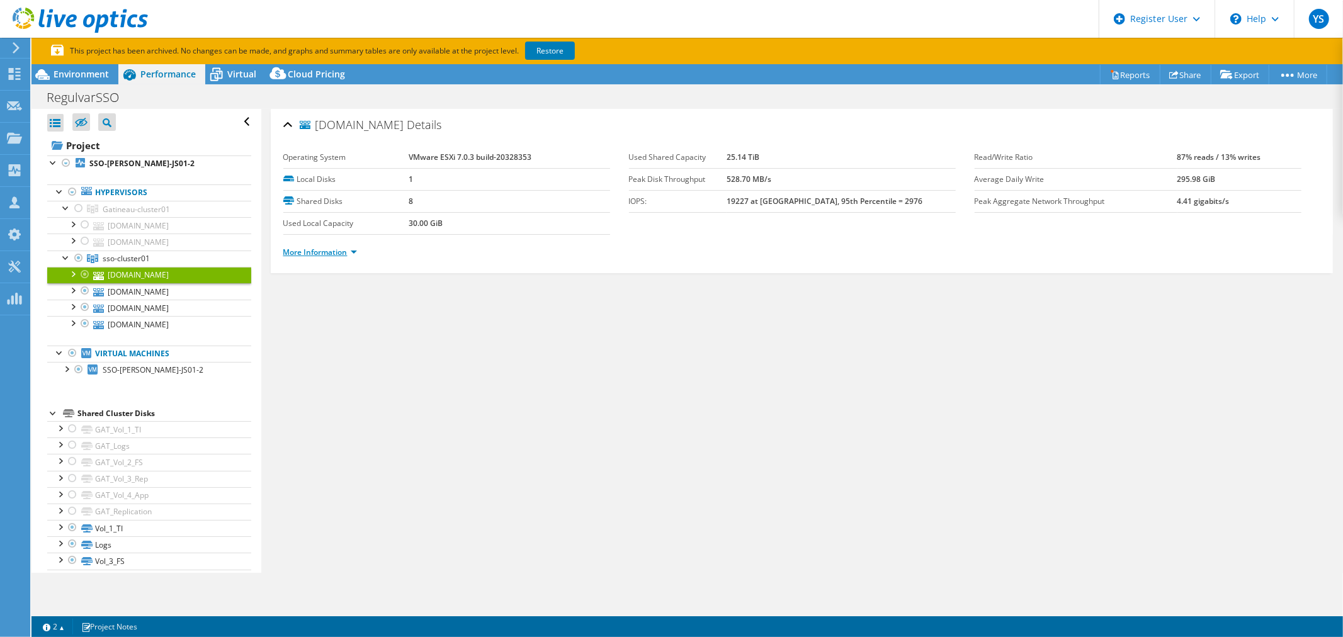
click at [344, 255] on link "More Information" at bounding box center [320, 252] width 74 height 11
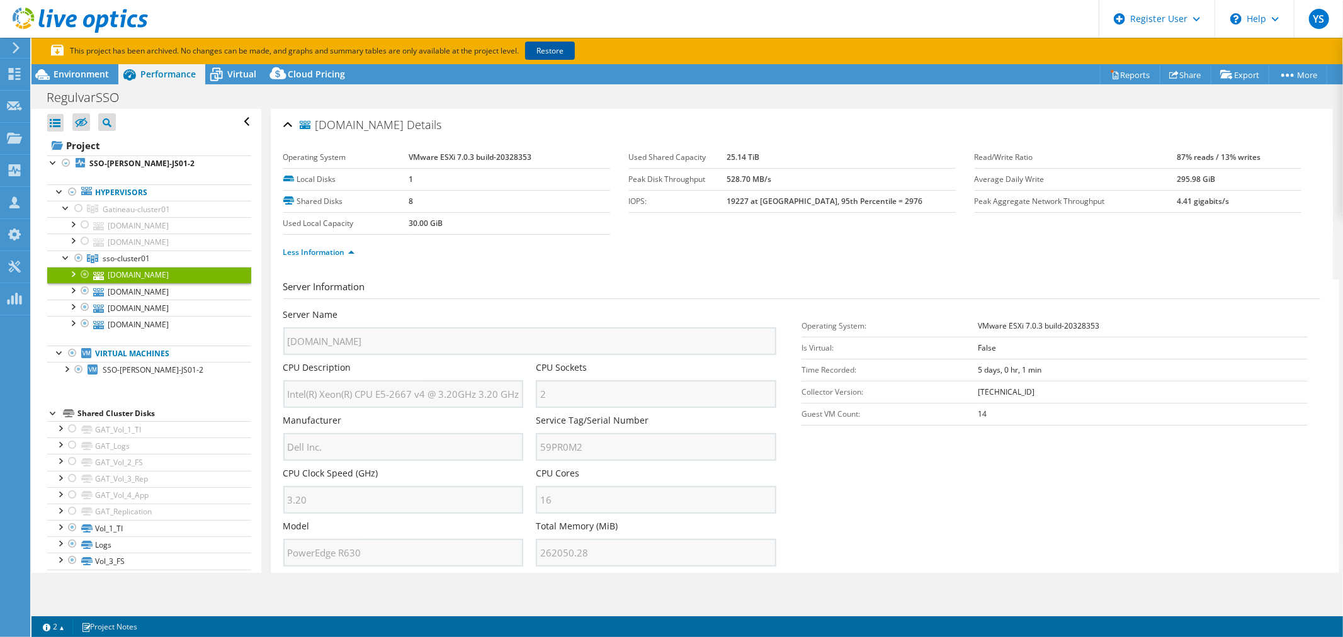
click at [550, 53] on link "Restore" at bounding box center [550, 51] width 50 height 18
click at [96, 72] on span "Environment" at bounding box center [81, 74] width 55 height 12
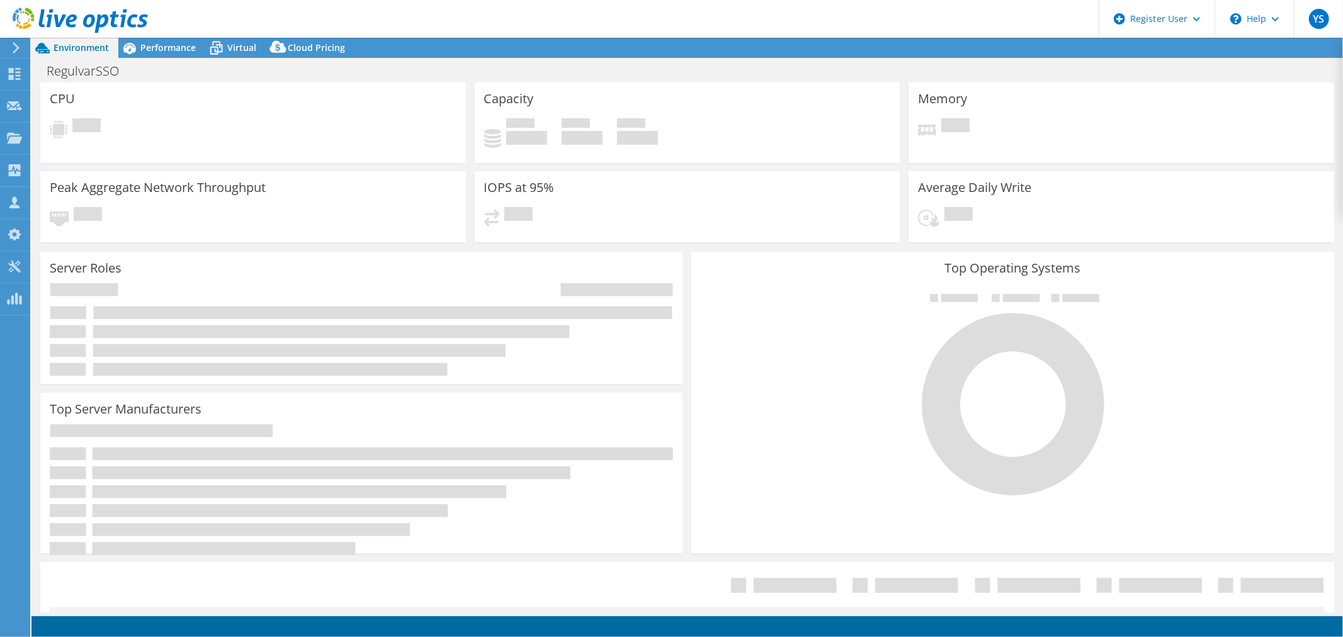
select select "[GEOGRAPHIC_DATA]"
select select "USD"
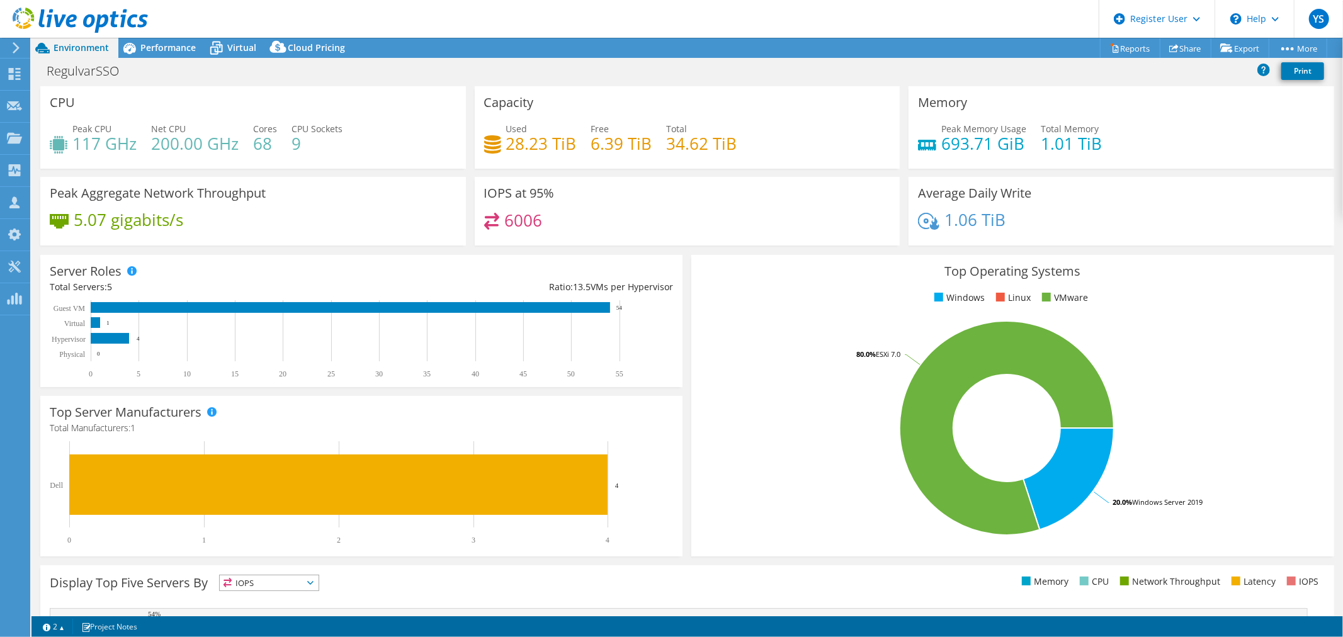
click at [1250, 310] on div "Top Operating Systems Windows Linux VMware 20.0% Windows Server 2019 80.0% ESXi…" at bounding box center [1012, 406] width 642 height 302
click at [166, 48] on span "Performance" at bounding box center [167, 48] width 55 height 12
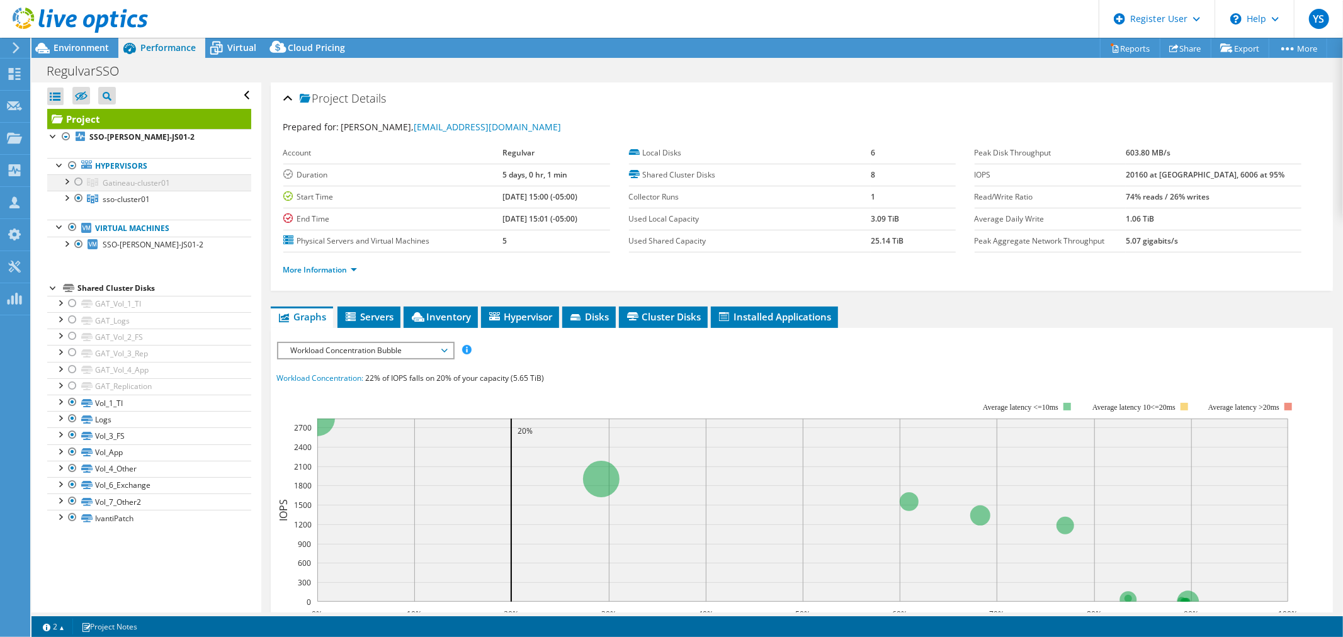
click at [74, 183] on div at bounding box center [78, 181] width 13 height 15
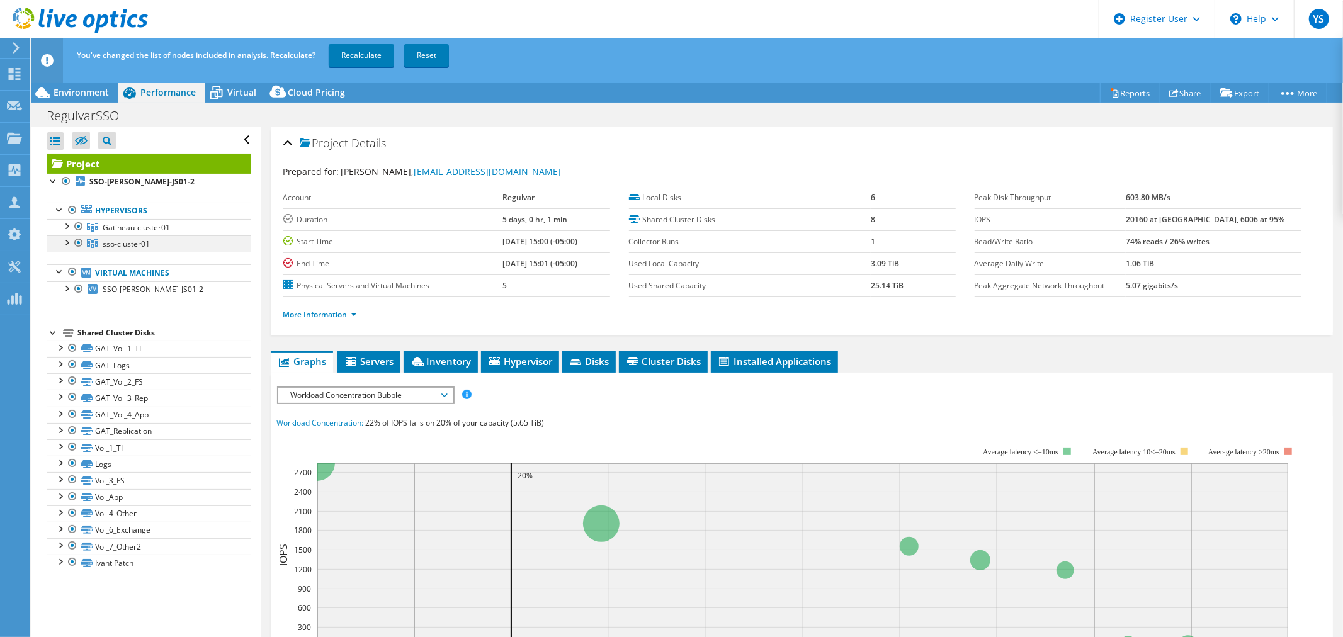
click at [77, 242] on div at bounding box center [78, 242] width 13 height 15
click at [80, 93] on span "Environment" at bounding box center [81, 92] width 55 height 12
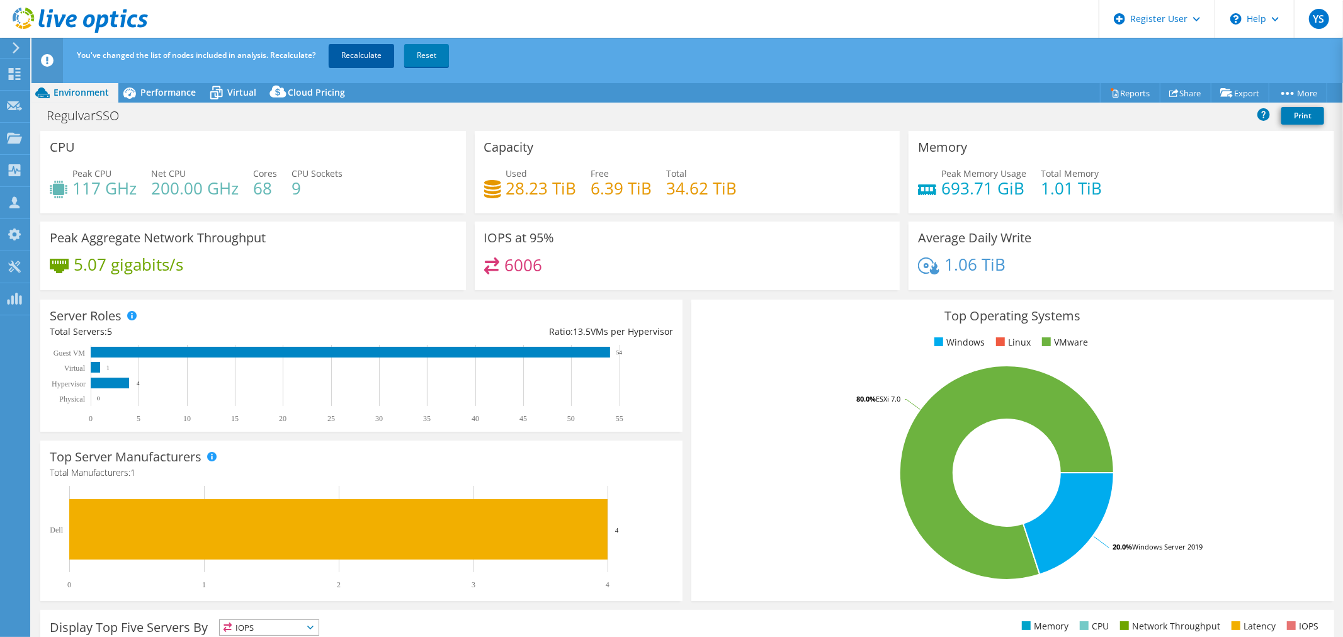
click at [364, 59] on link "Recalculate" at bounding box center [361, 55] width 65 height 23
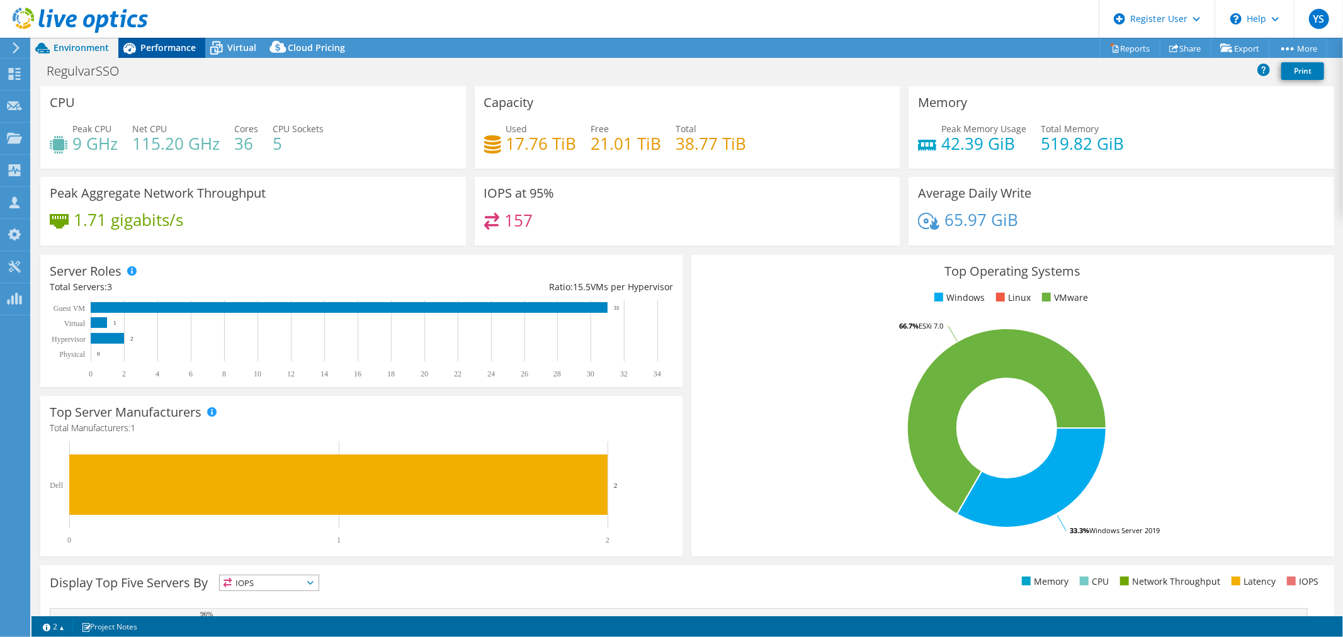
click at [166, 46] on span "Performance" at bounding box center [167, 48] width 55 height 12
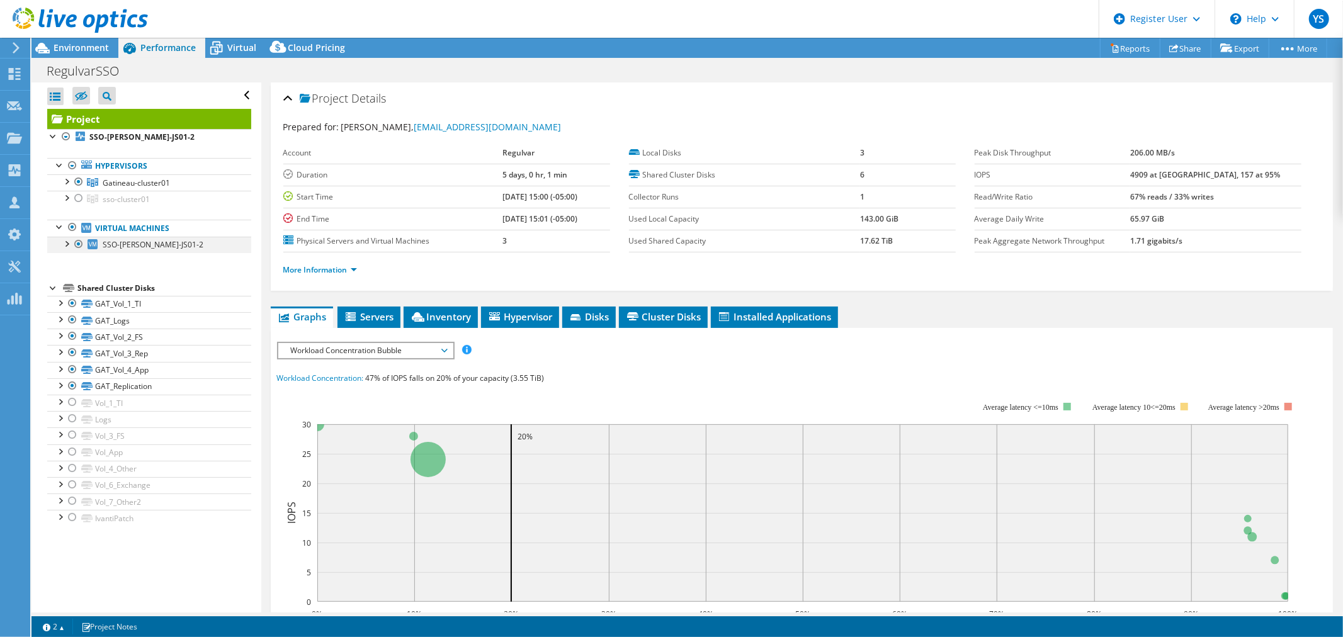
click at [64, 246] on div at bounding box center [66, 243] width 13 height 13
click at [65, 244] on div at bounding box center [66, 243] width 13 height 13
click at [90, 45] on span "Environment" at bounding box center [81, 48] width 55 height 12
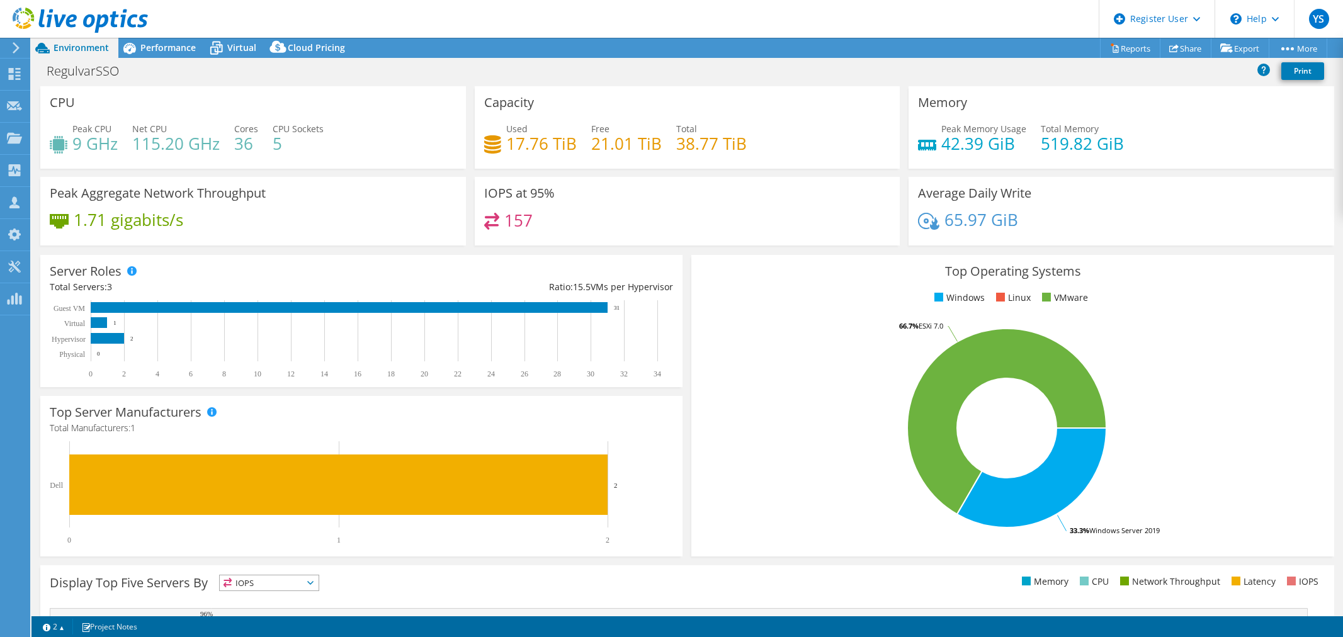
select select "[GEOGRAPHIC_DATA]"
select select "USD"
